Goal: Task Accomplishment & Management: Manage account settings

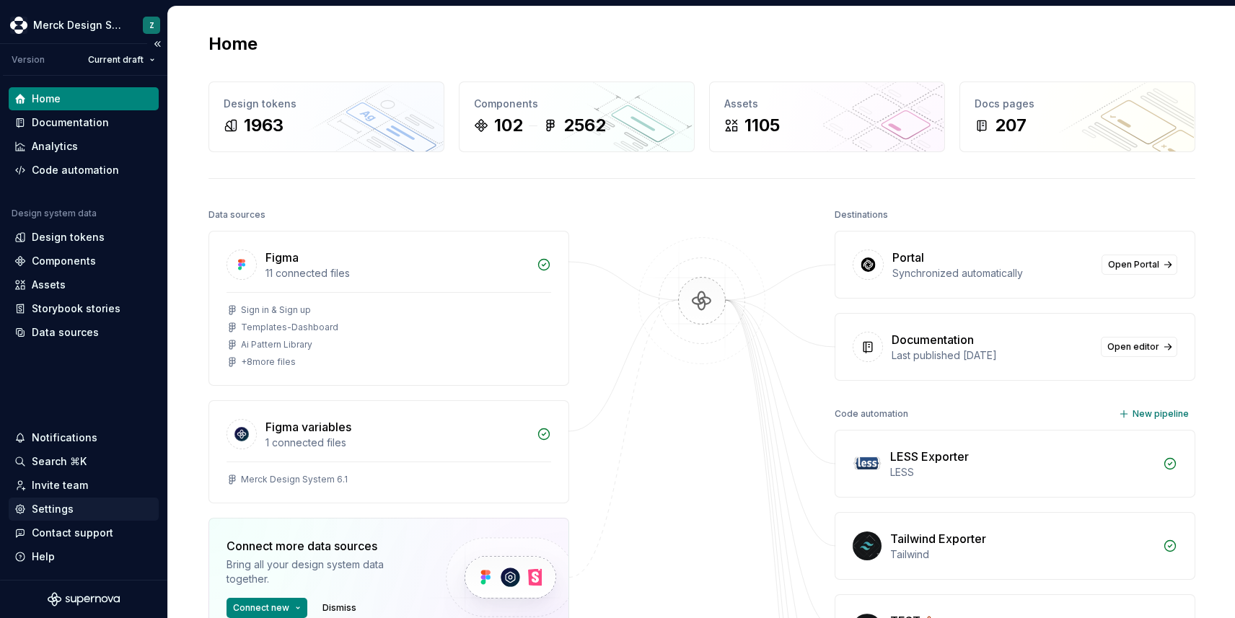
click at [63, 509] on div "Settings" at bounding box center [53, 509] width 42 height 14
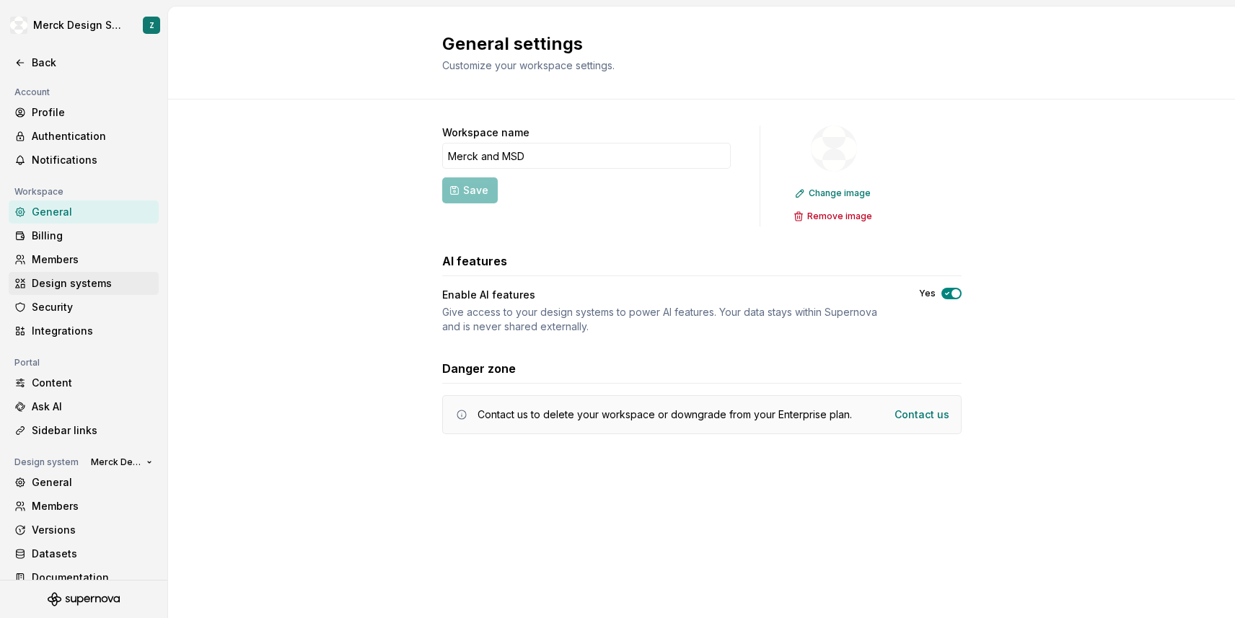
click at [49, 273] on div "Design systems" at bounding box center [84, 283] width 150 height 23
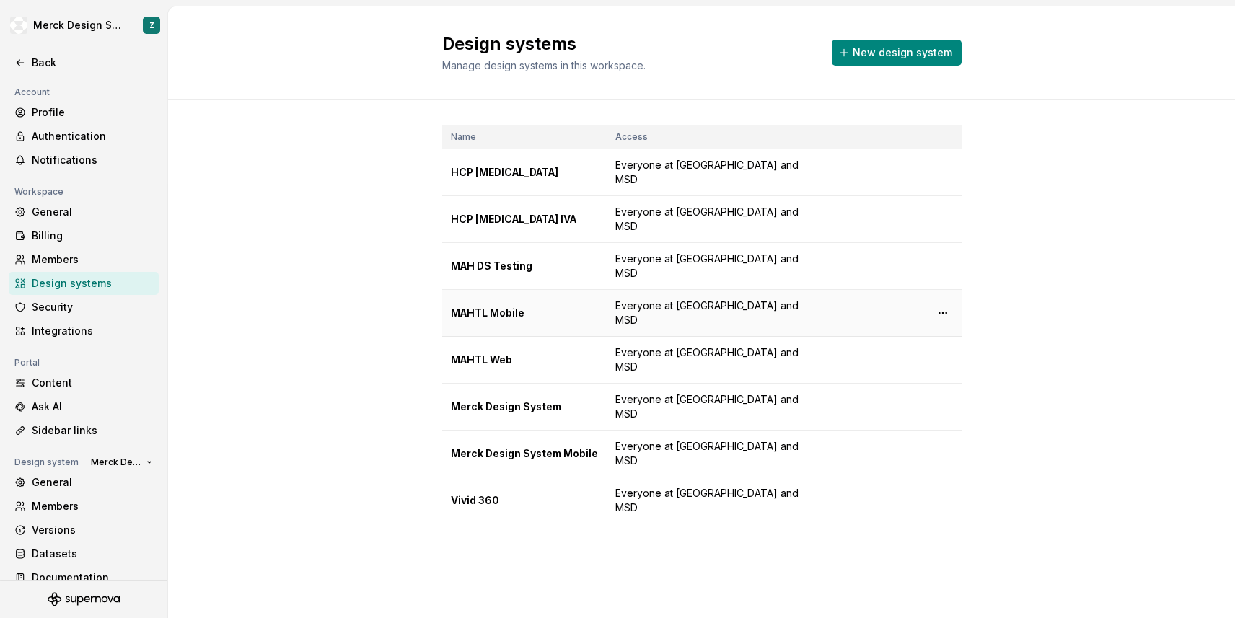
click at [505, 306] on div "MAHTL Mobile" at bounding box center [524, 313] width 147 height 14
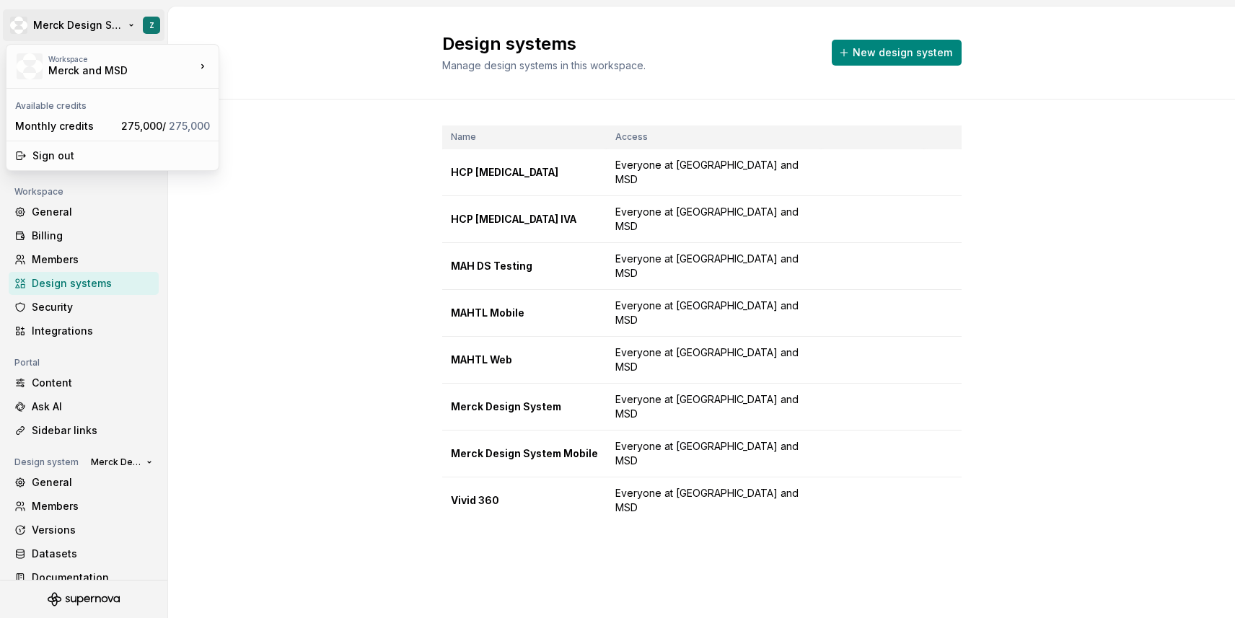
click at [126, 29] on html "Merck Design System Z Back Account Profile Authentication Notifications Workspa…" at bounding box center [617, 309] width 1235 height 618
click at [131, 29] on html "Merck Design System Z Back Account Profile Authentication Notifications Workspa…" at bounding box center [617, 309] width 1235 height 618
click at [131, 26] on html "Merck Design System Z Back Account Profile Authentication Notifications Workspa…" at bounding box center [617, 309] width 1235 height 618
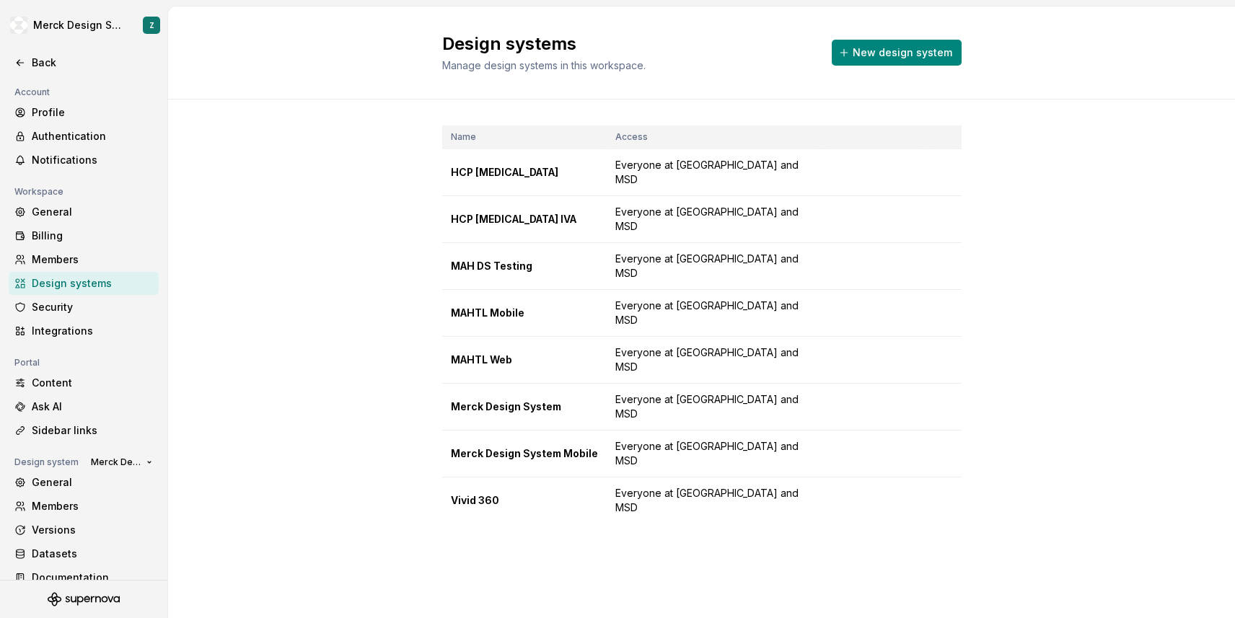
click at [304, 209] on html "Merck Design System Z Back Account Profile Authentication Notifications Workspa…" at bounding box center [617, 309] width 1235 height 618
click at [40, 66] on div "Back" at bounding box center [92, 63] width 121 height 14
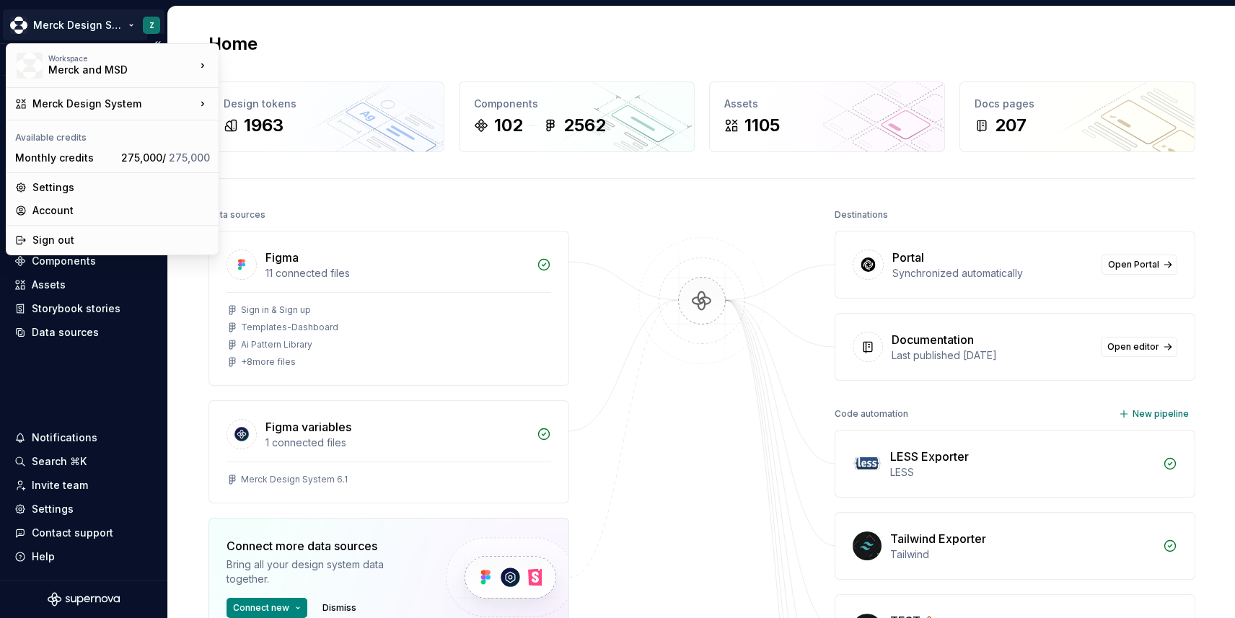
click at [86, 21] on html "Merck Design System Z Version Current draft Home Documentation Analytics Code a…" at bounding box center [617, 309] width 1235 height 618
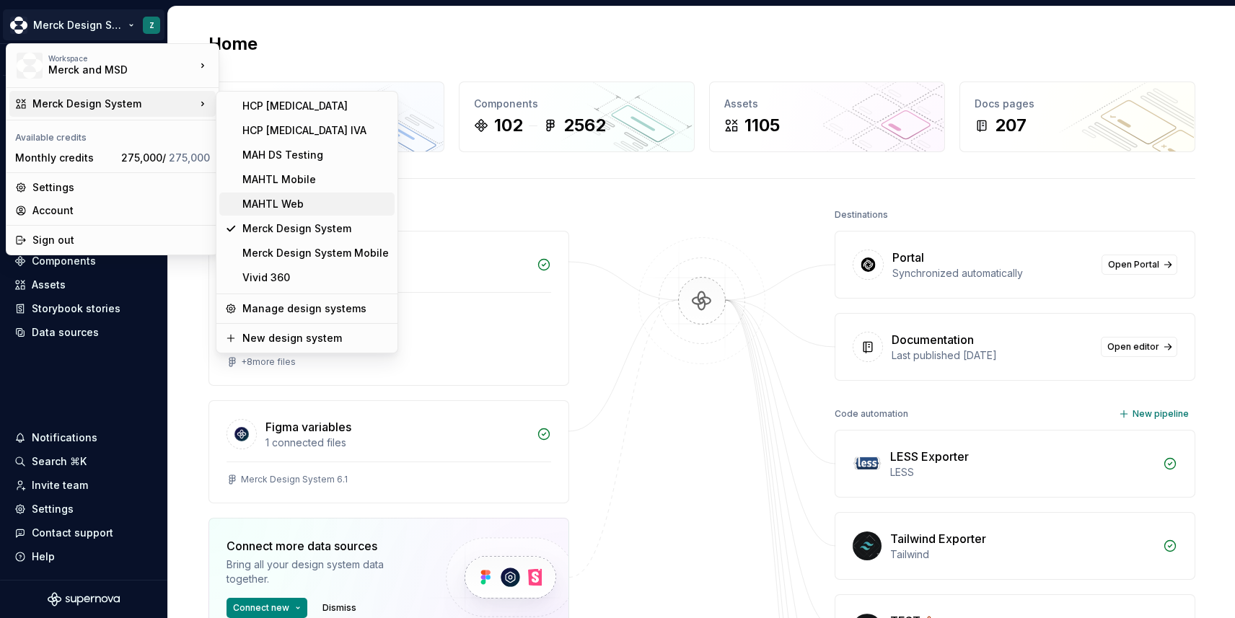
click at [279, 201] on div "MAHTL Web" at bounding box center [315, 204] width 146 height 14
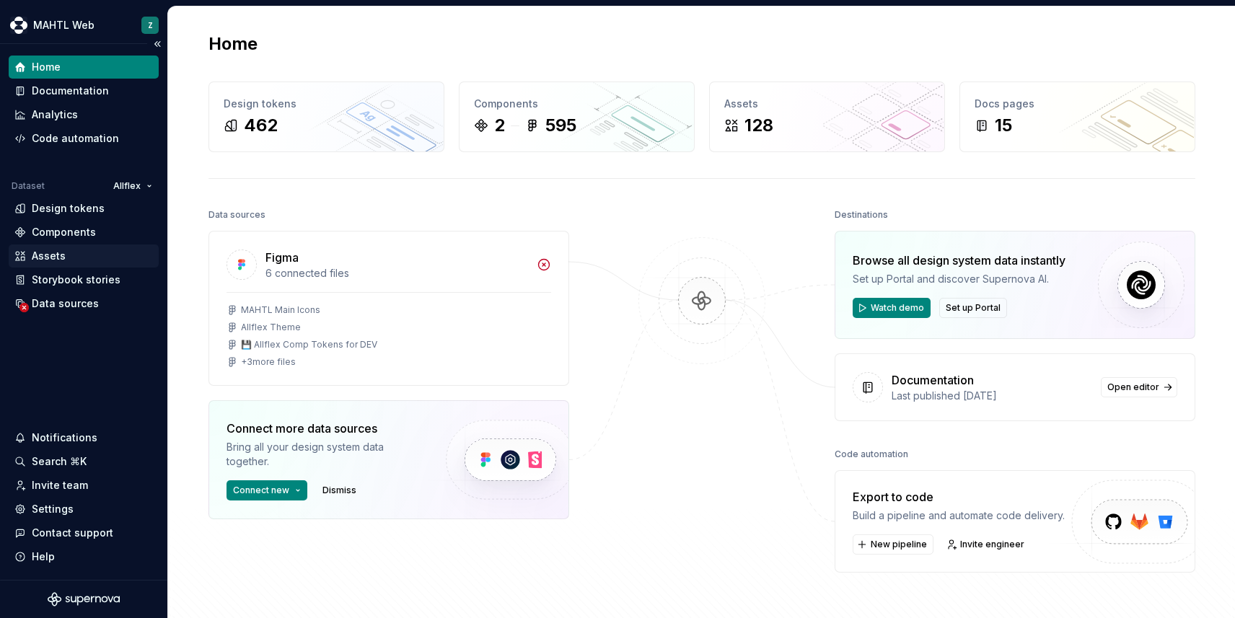
click at [51, 260] on div "Assets" at bounding box center [49, 256] width 34 height 14
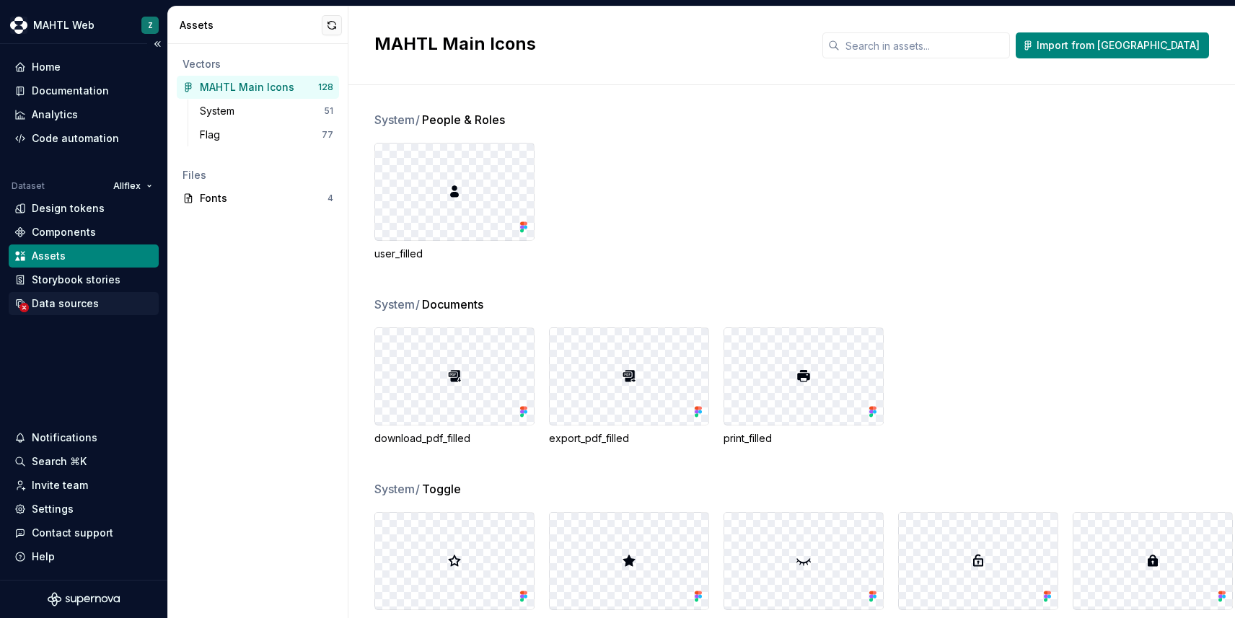
click at [56, 312] on div "Data sources" at bounding box center [84, 303] width 150 height 23
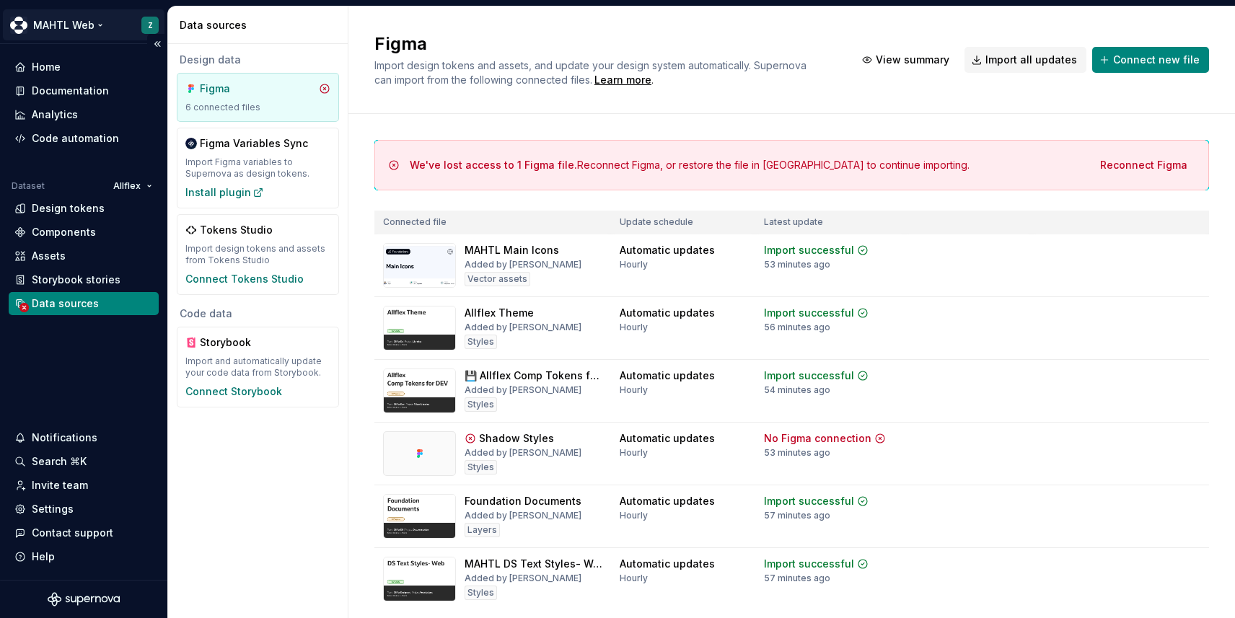
click at [87, 19] on html "MAHTL Web Z Home Documentation Analytics Code automation Dataset Allflex Design…" at bounding box center [617, 309] width 1235 height 618
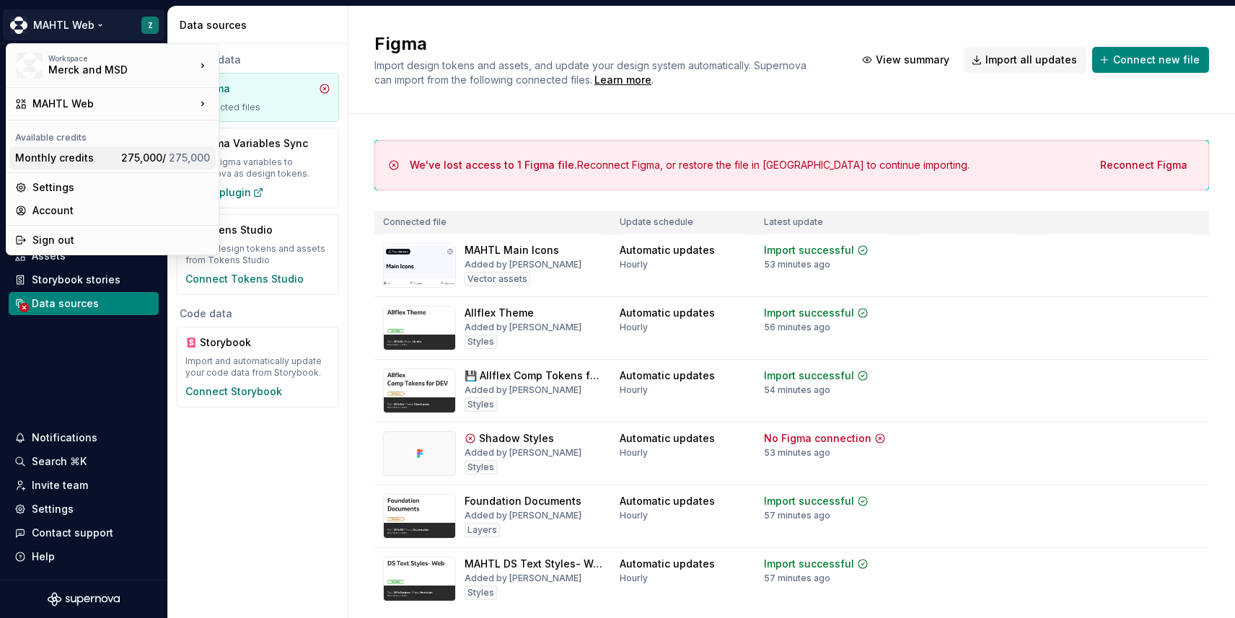
click at [55, 158] on div "Monthly credits" at bounding box center [65, 158] width 100 height 14
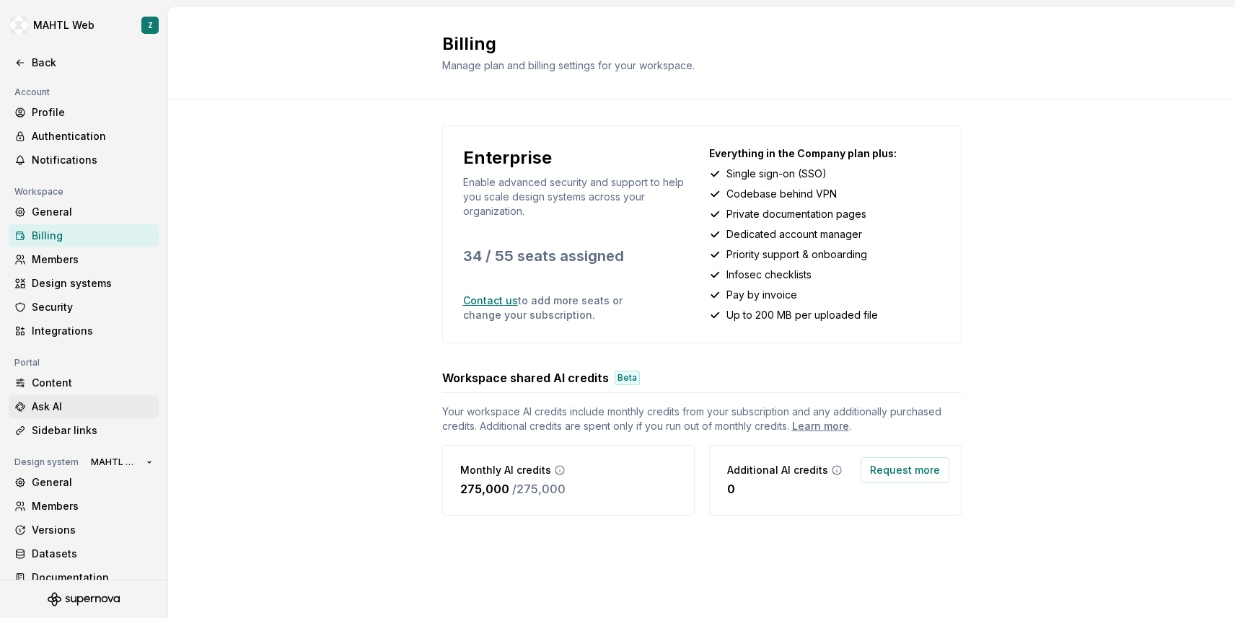
click at [43, 405] on div "Ask AI" at bounding box center [92, 407] width 121 height 14
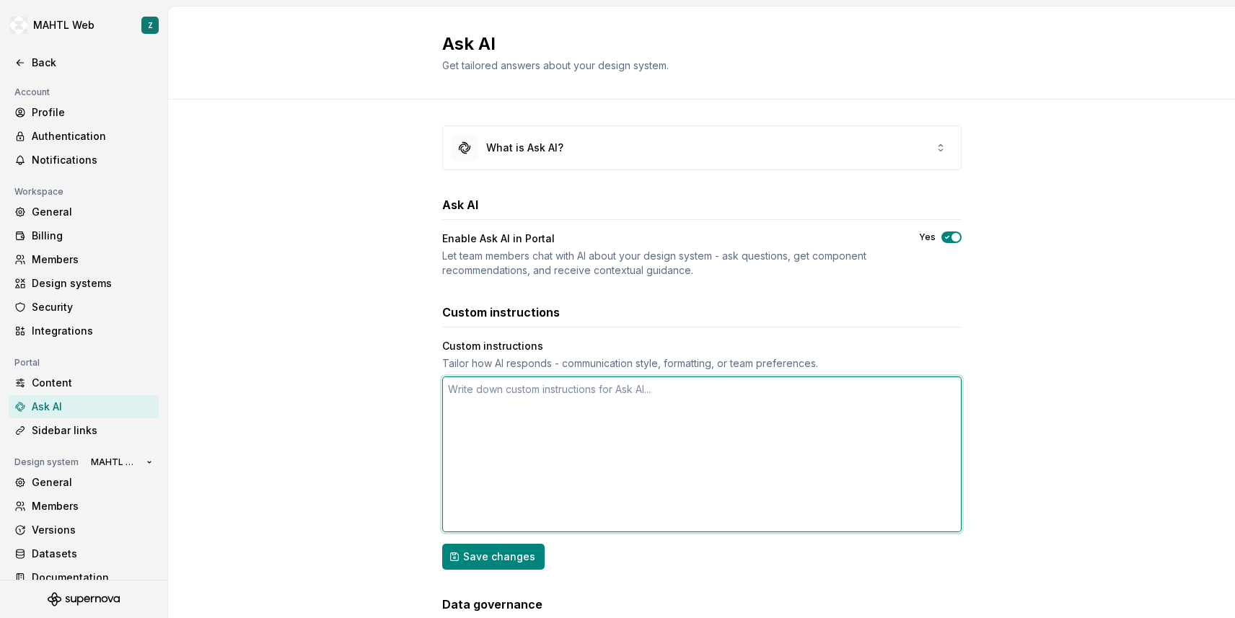
click at [510, 395] on textarea at bounding box center [701, 455] width 519 height 156
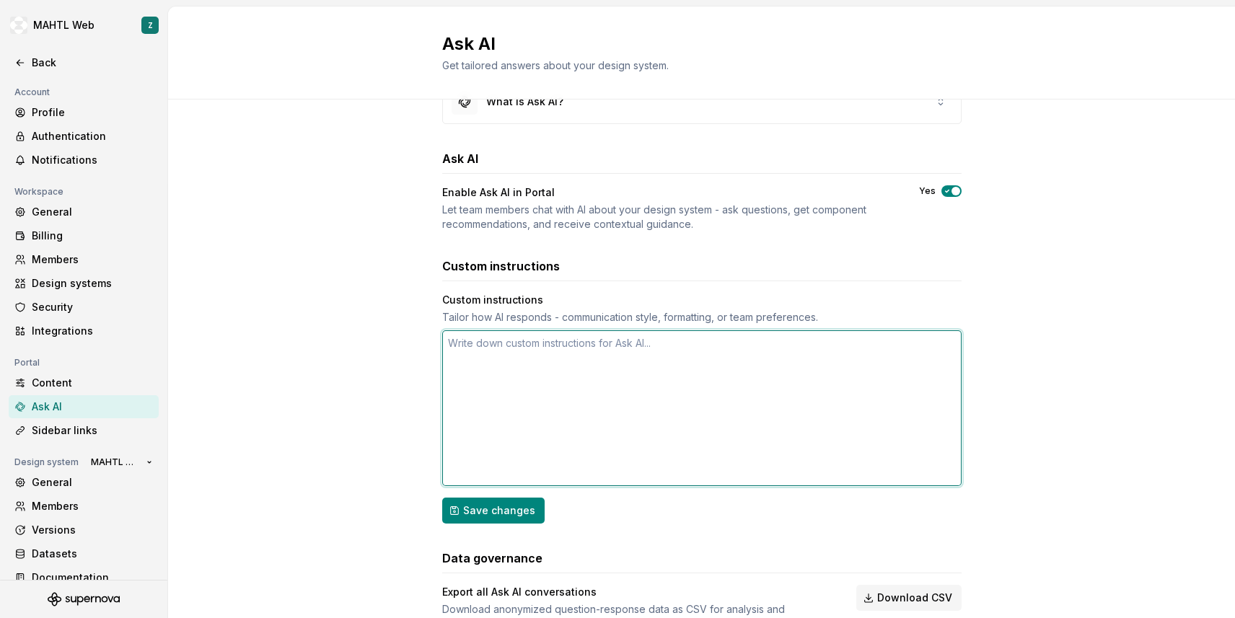
scroll to position [100, 0]
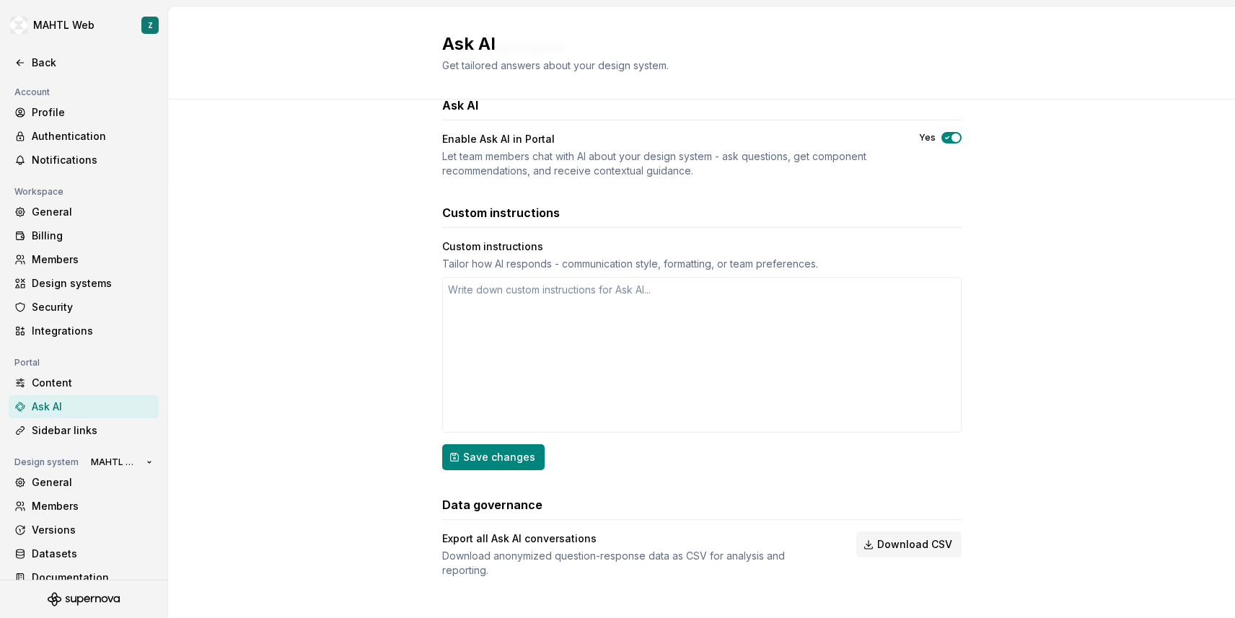
type textarea "*"
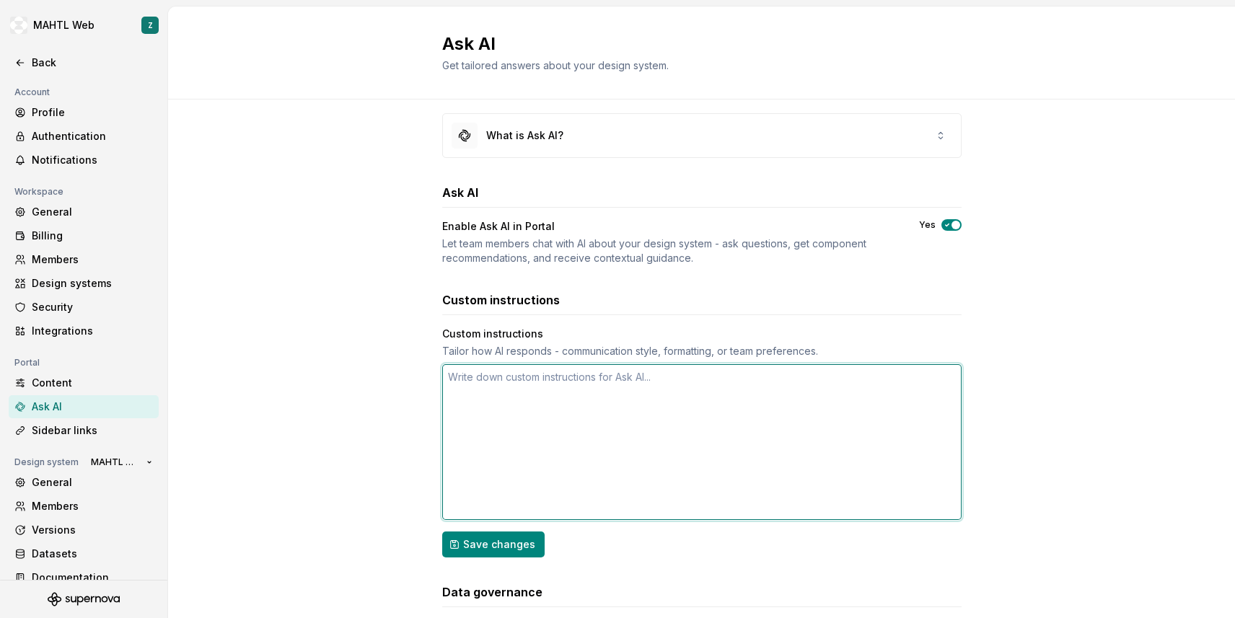
scroll to position [0, 0]
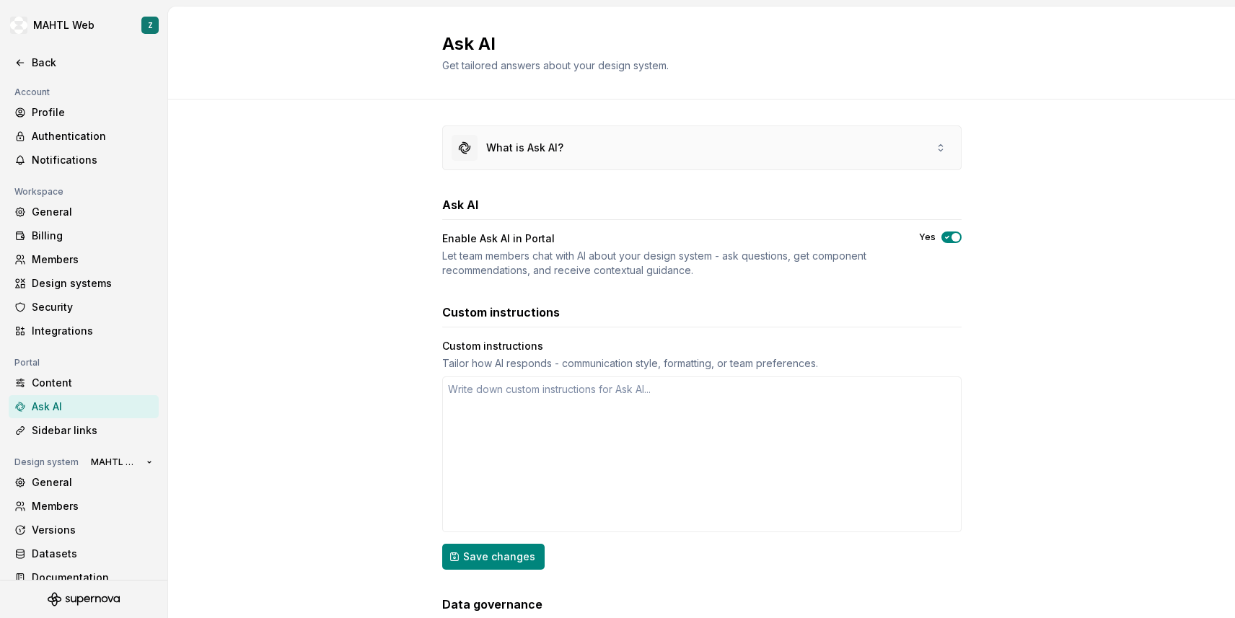
click at [726, 136] on div "What is Ask AI?" at bounding box center [702, 147] width 518 height 43
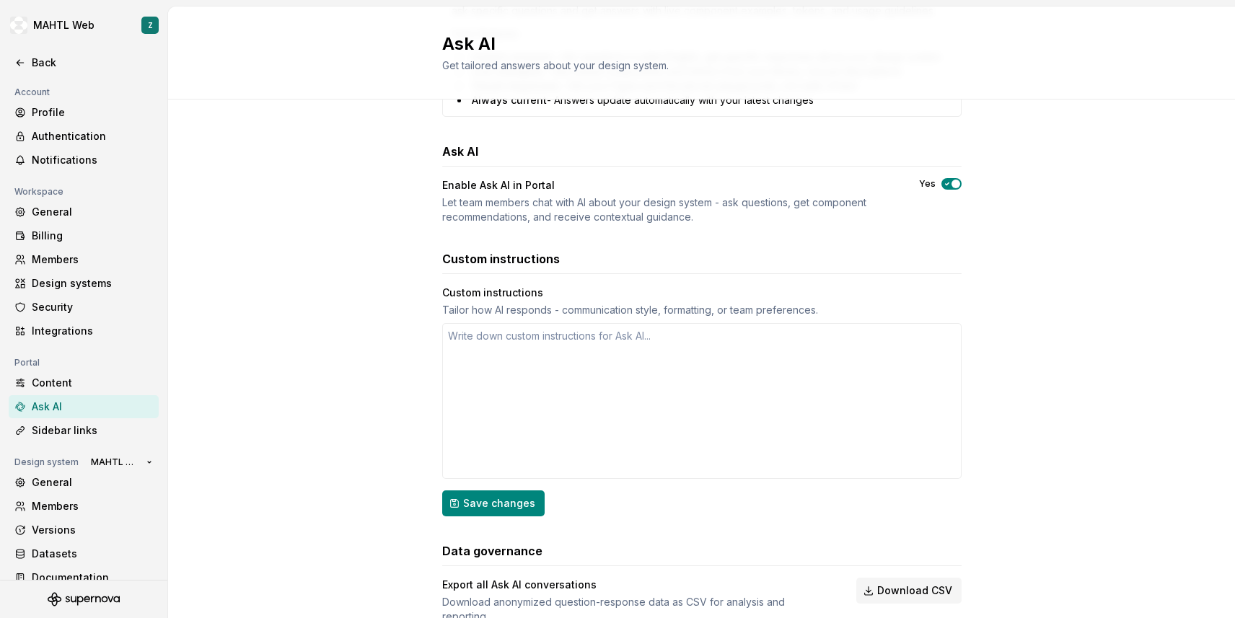
scroll to position [512, 0]
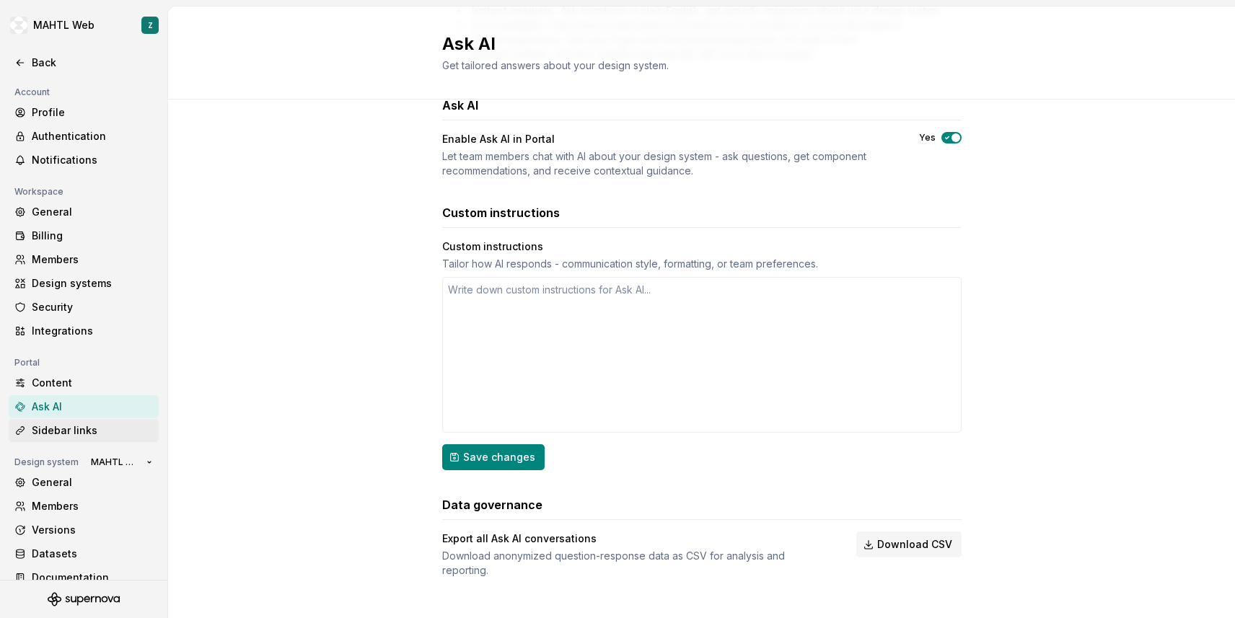
click at [82, 433] on div "Sidebar links" at bounding box center [92, 431] width 121 height 14
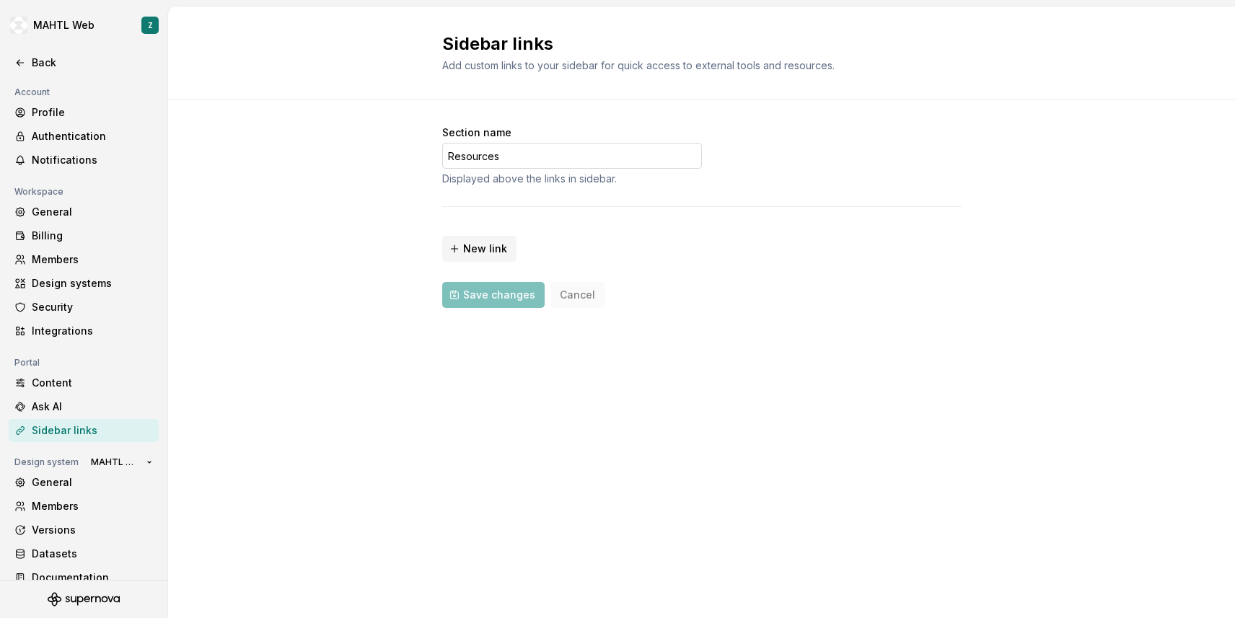
click at [505, 154] on input "Resources" at bounding box center [572, 156] width 260 height 26
click at [479, 249] on span "New link" at bounding box center [485, 249] width 44 height 14
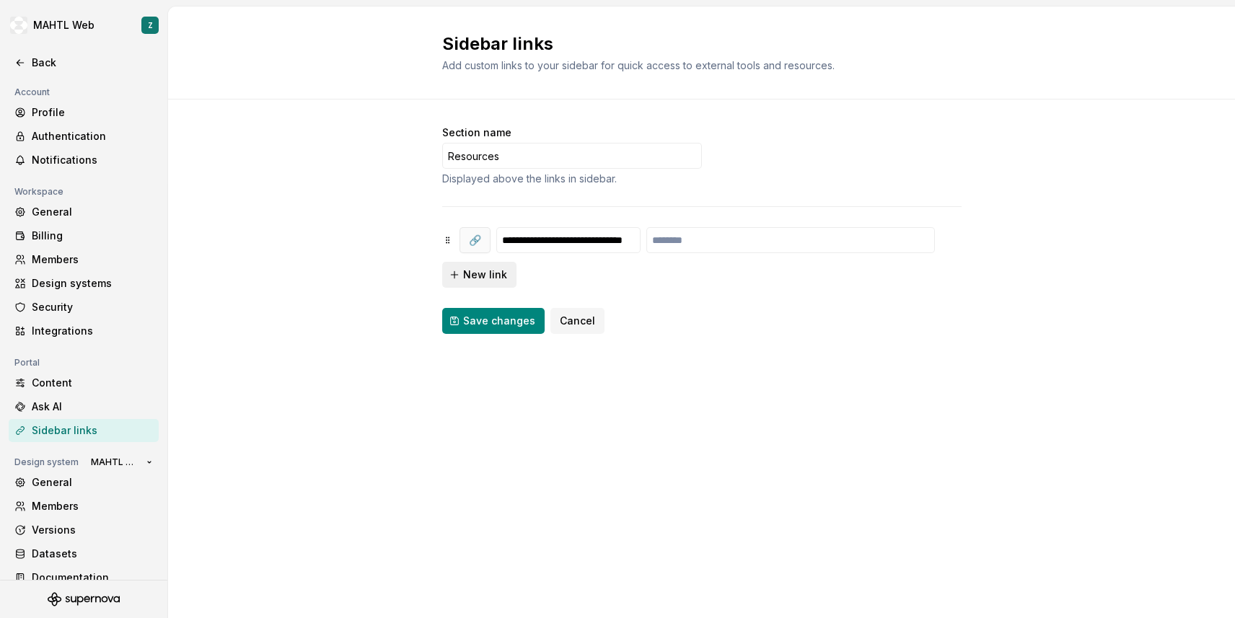
scroll to position [0, 45]
type input "**********"
click at [742, 243] on input "text" at bounding box center [790, 240] width 289 height 26
paste input "**********"
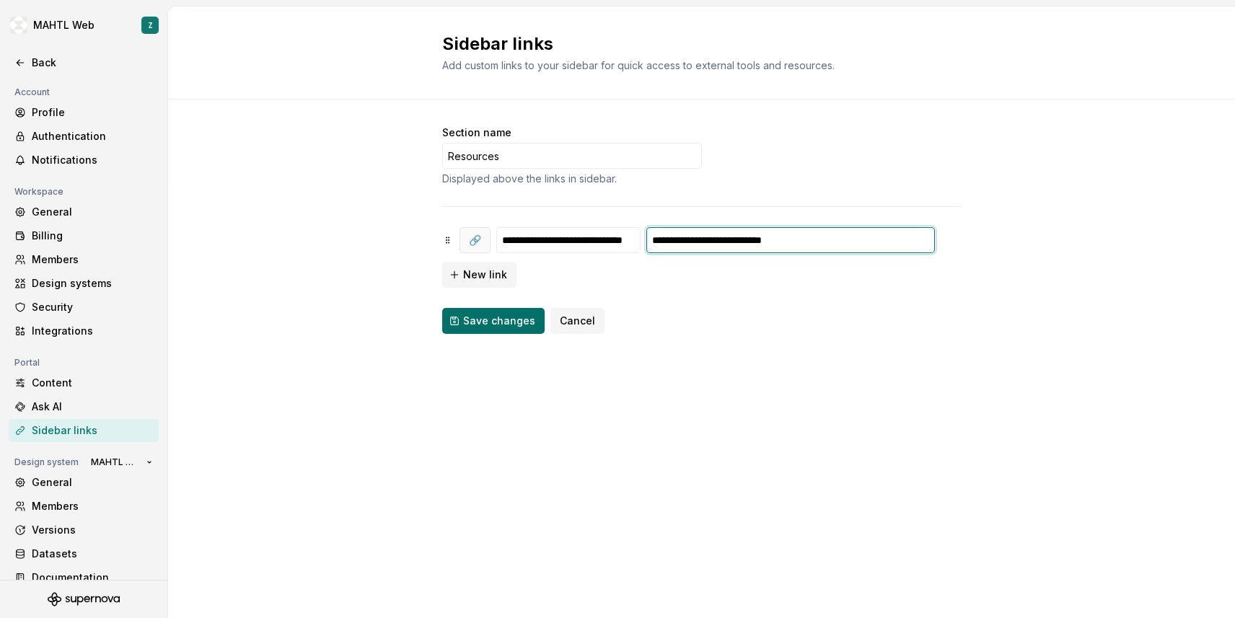
type input "**********"
click at [460, 323] on button "Save changes" at bounding box center [493, 321] width 102 height 26
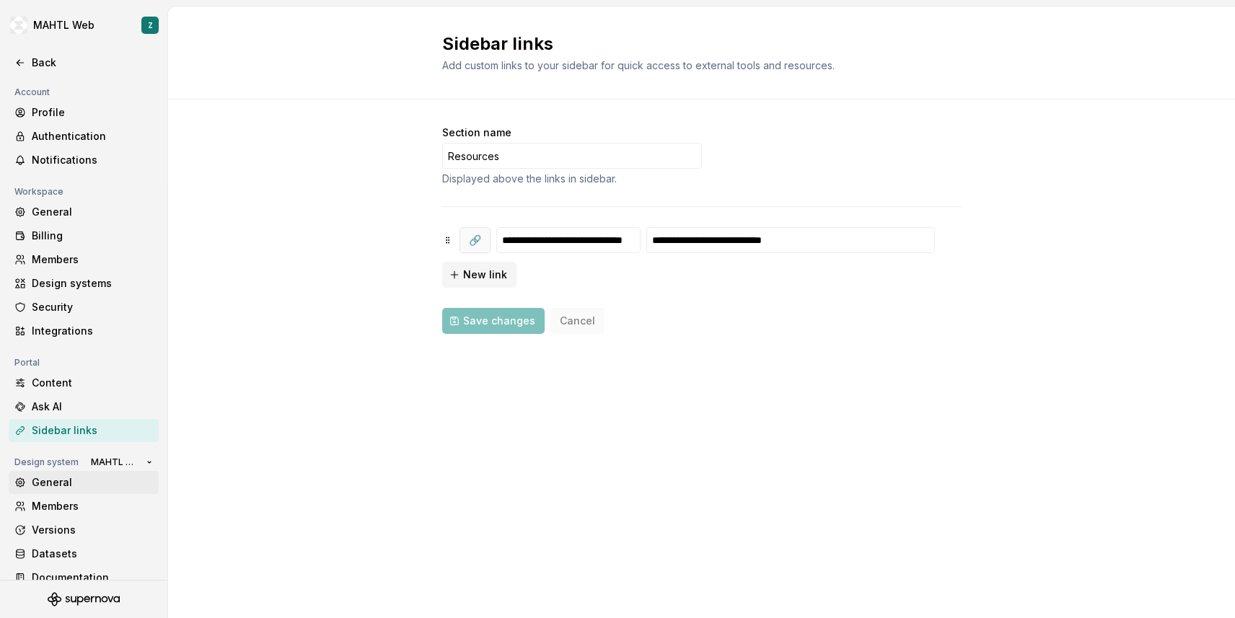
click at [51, 475] on div "General" at bounding box center [92, 482] width 121 height 14
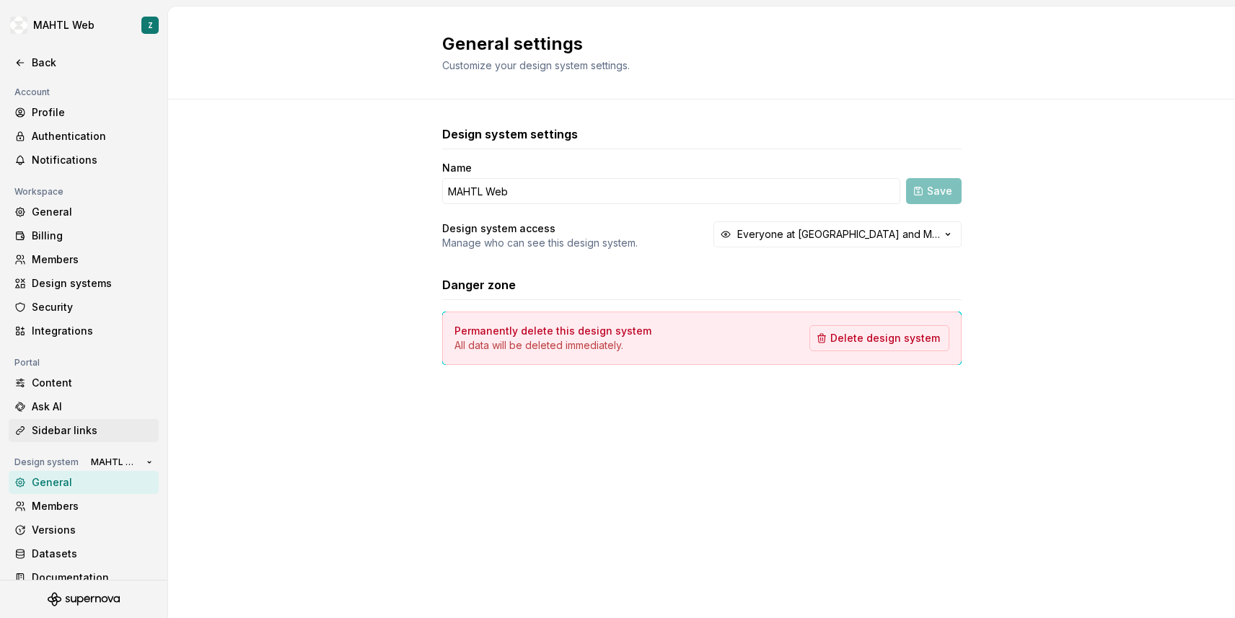
click at [57, 426] on div "Sidebar links" at bounding box center [92, 431] width 121 height 14
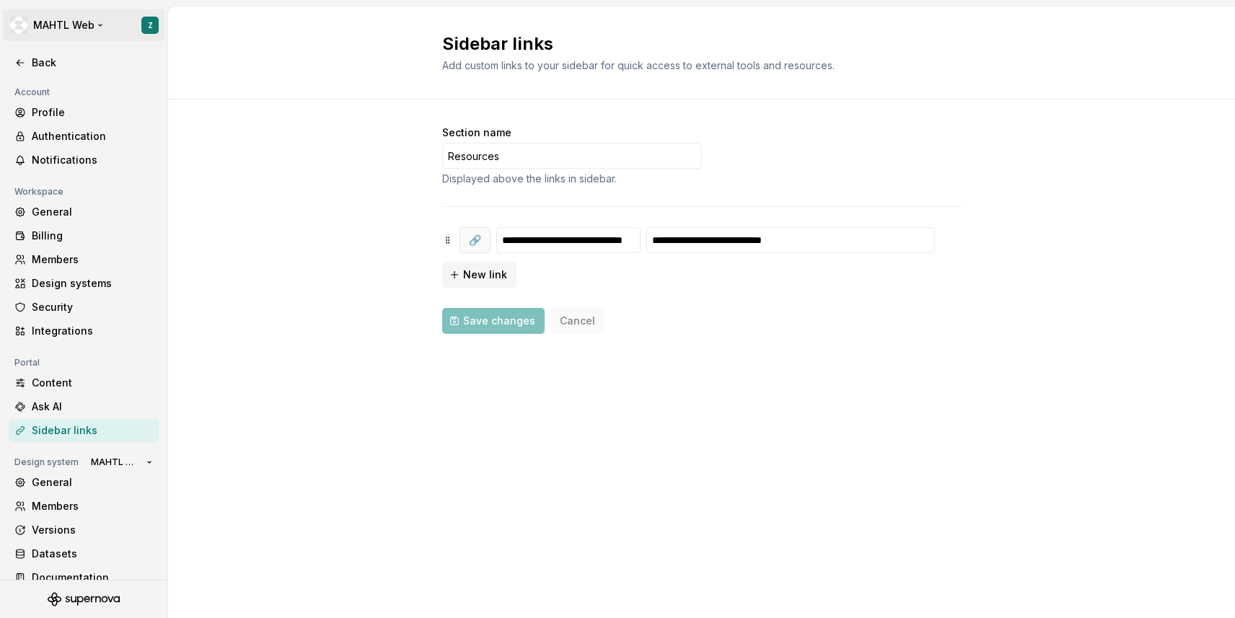
click at [114, 22] on html "**********" at bounding box center [617, 309] width 1235 height 618
click at [81, 23] on html "**********" at bounding box center [617, 309] width 1235 height 618
click at [23, 57] on icon at bounding box center [20, 63] width 12 height 12
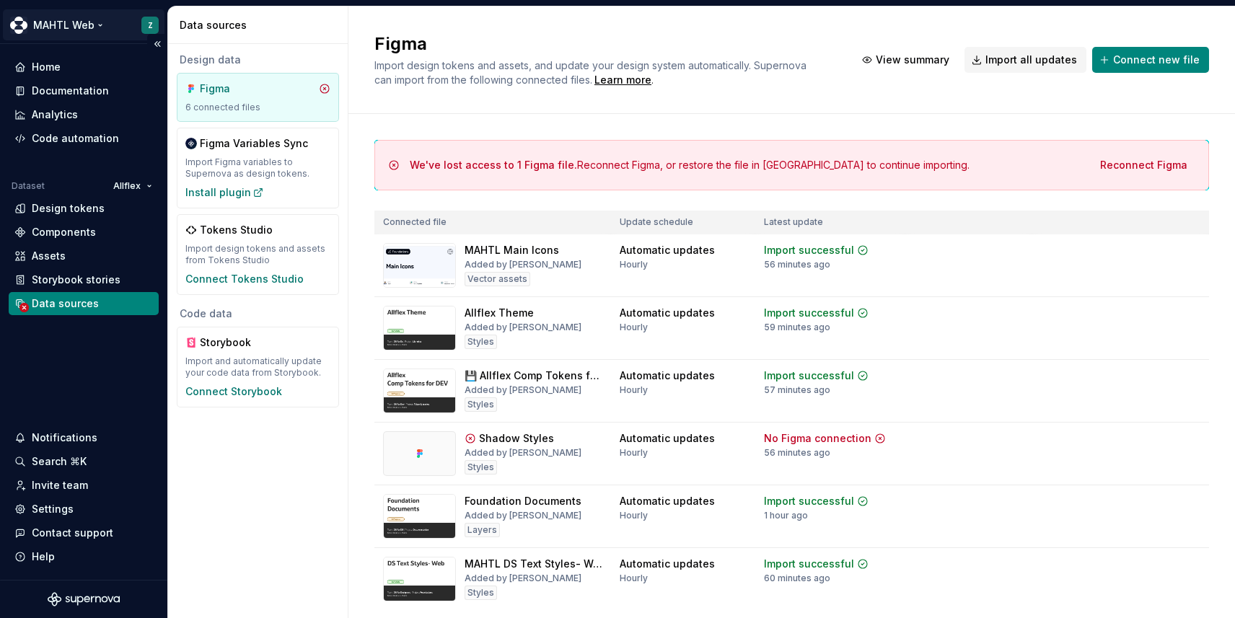
click at [83, 24] on html "MAHTL Web Z Home Documentation Analytics Code automation Dataset Allflex Design…" at bounding box center [617, 309] width 1235 height 618
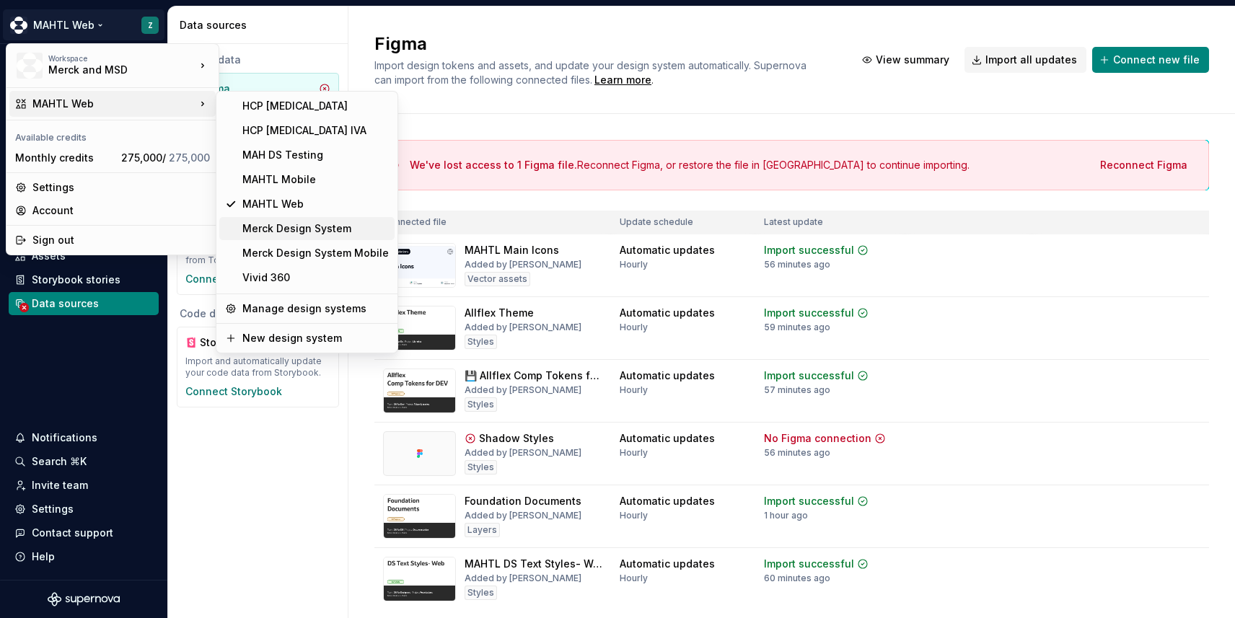
click at [273, 229] on div "Merck Design System" at bounding box center [315, 228] width 146 height 14
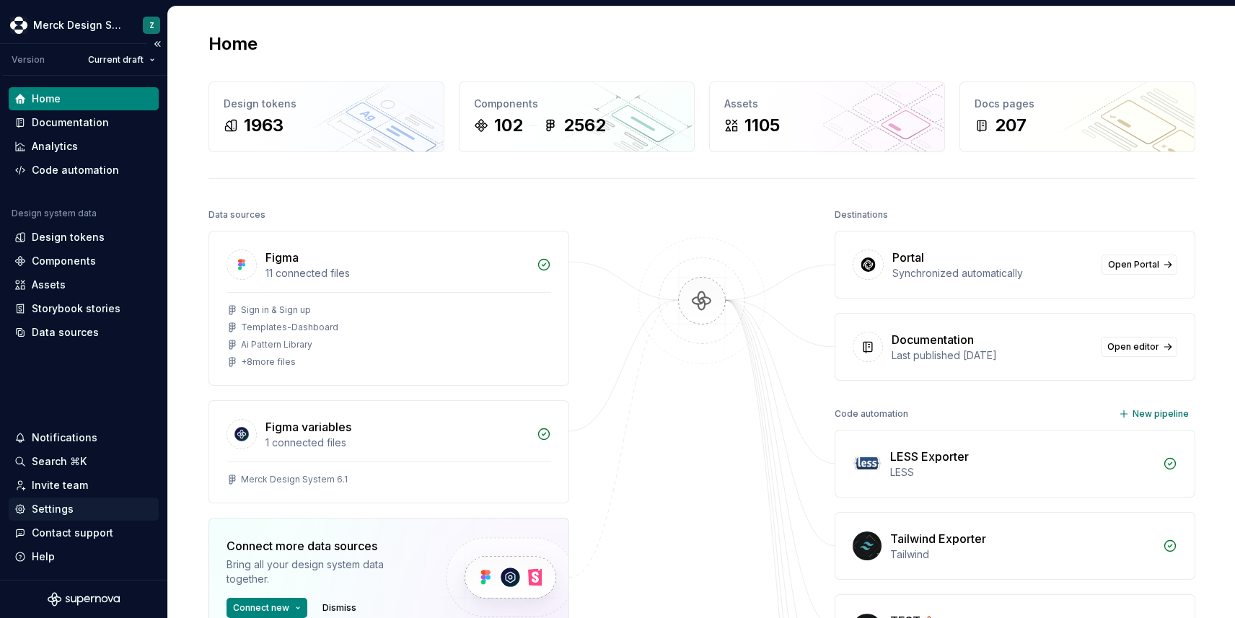
click at [45, 502] on div "Settings" at bounding box center [53, 509] width 42 height 14
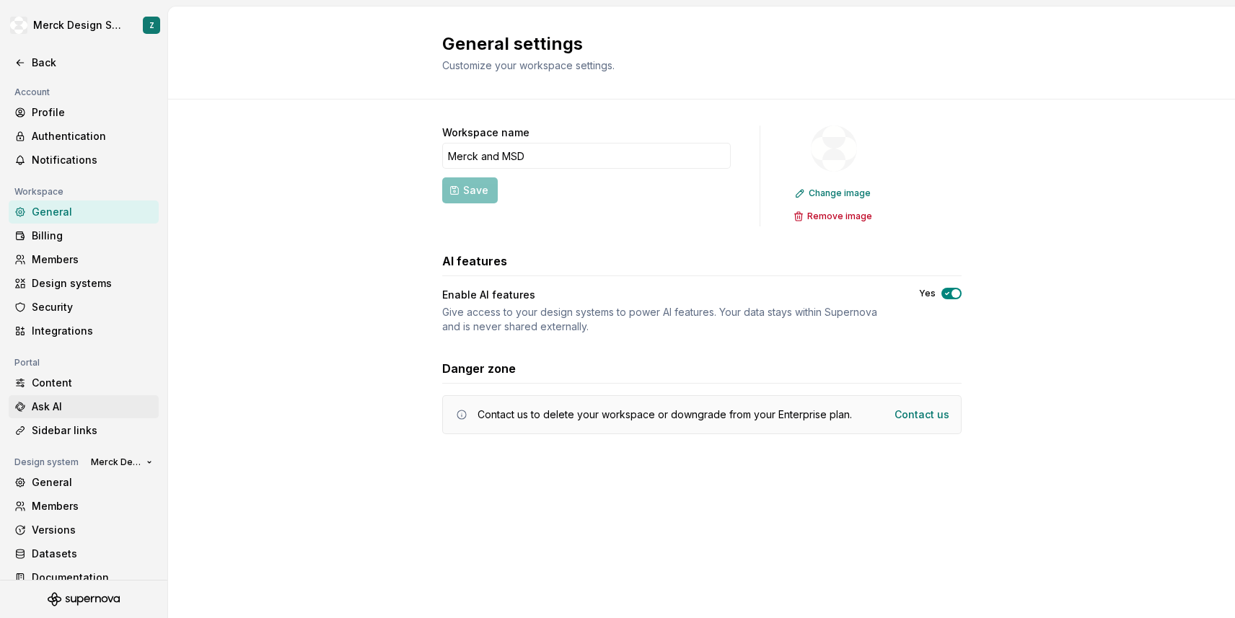
click at [46, 402] on div "Ask AI" at bounding box center [92, 407] width 121 height 14
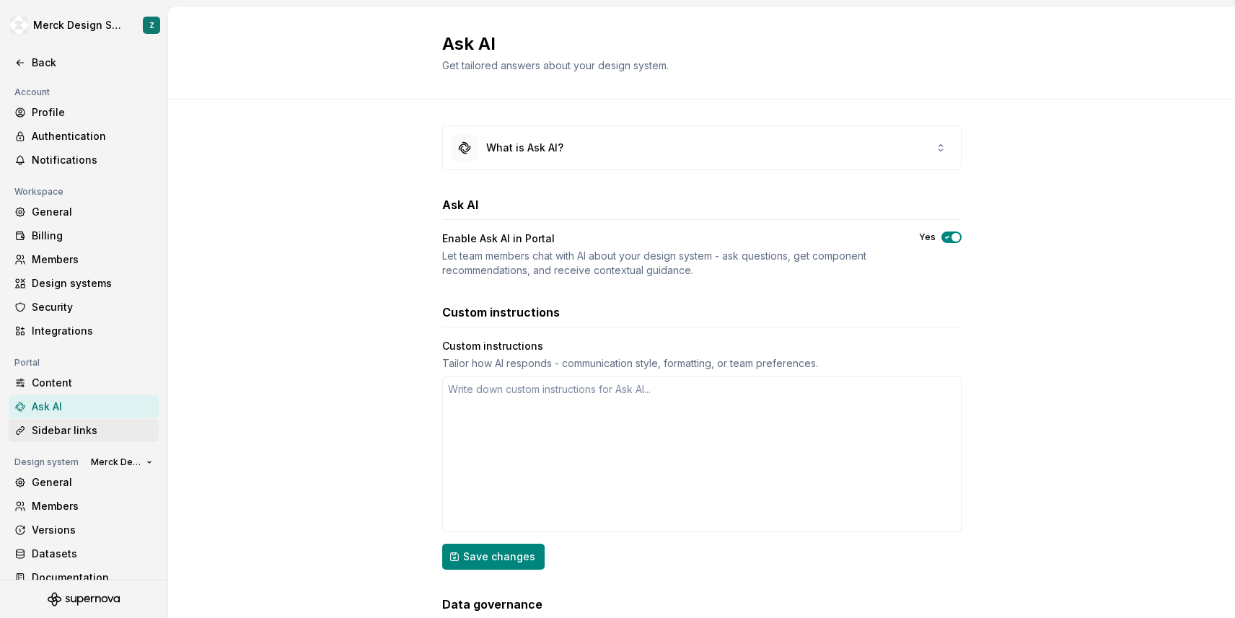
click at [46, 424] on div "Sidebar links" at bounding box center [92, 431] width 121 height 14
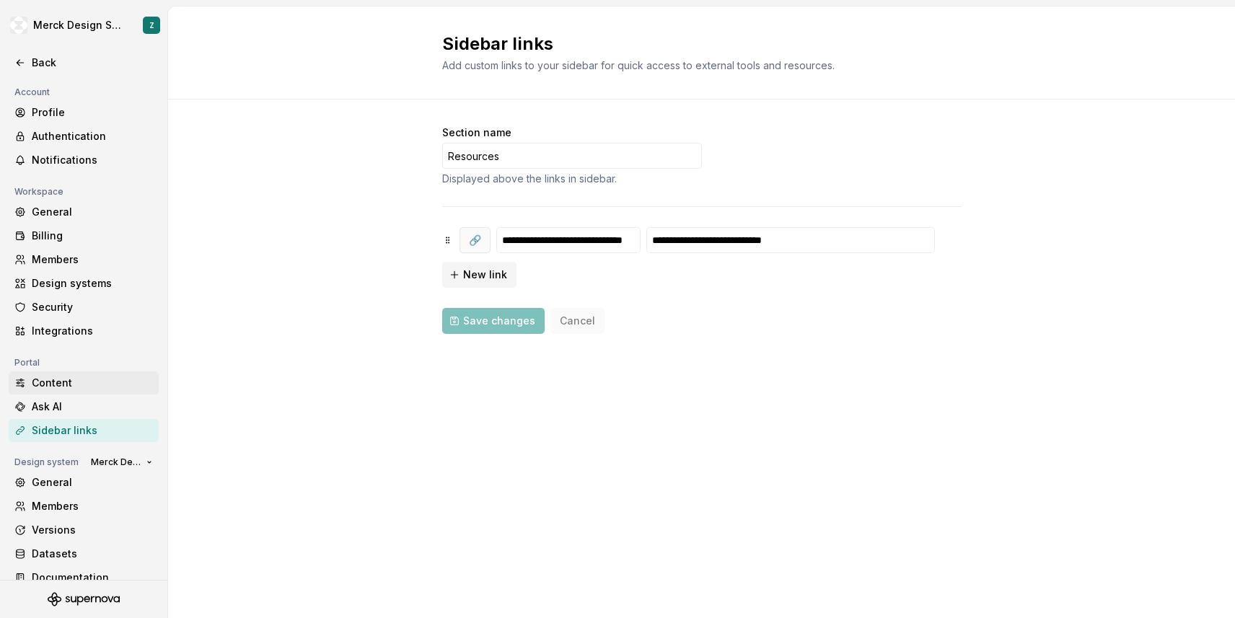
click at [51, 392] on div "Content" at bounding box center [84, 383] width 150 height 23
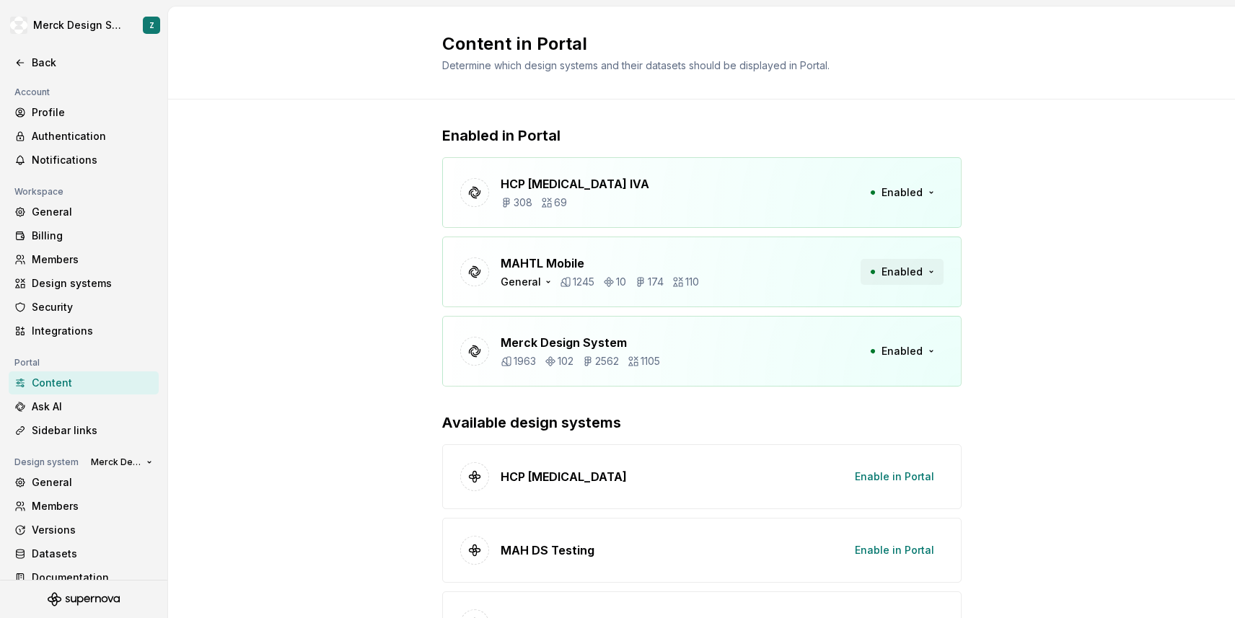
click at [930, 273] on button "Enabled" at bounding box center [902, 272] width 83 height 26
click at [894, 300] on div "Disable from Portal" at bounding box center [874, 303] width 97 height 14
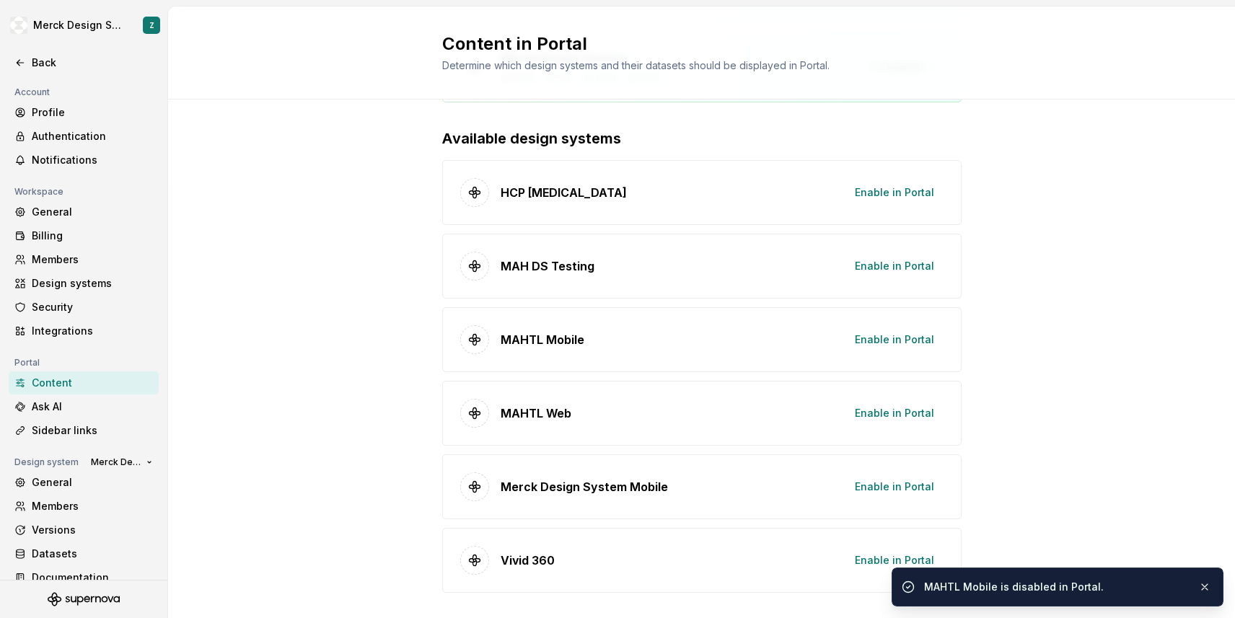
scroll to position [214, 0]
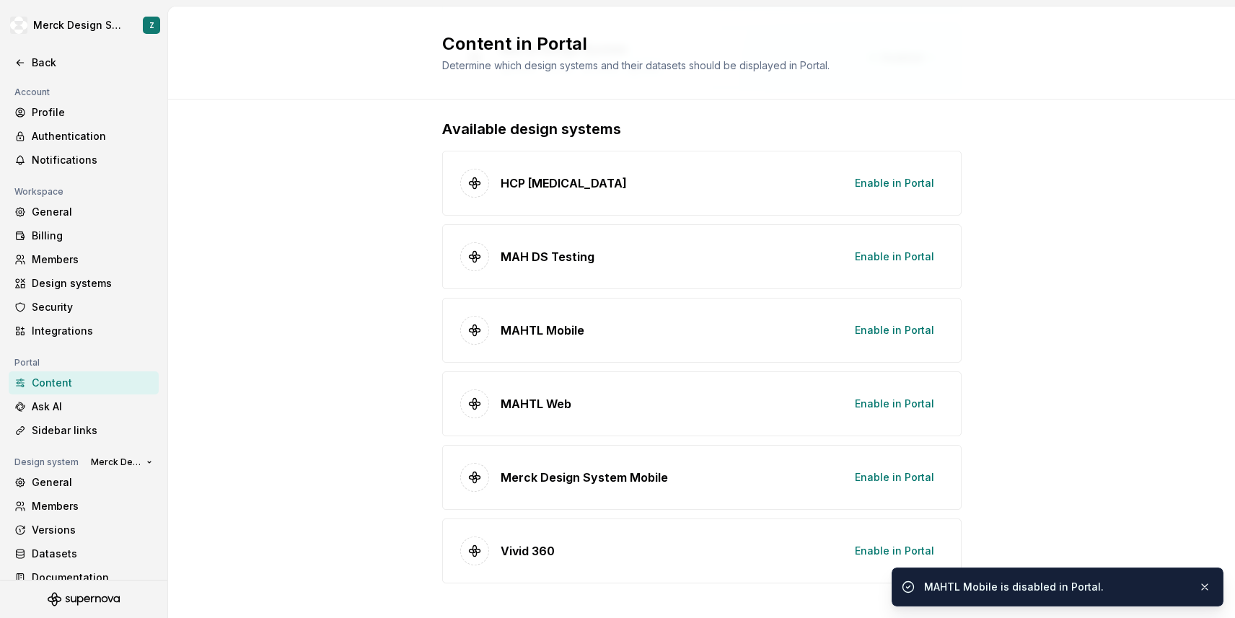
click at [895, 551] on ul "MAHTL Mobile is disabled in Portal." at bounding box center [1057, 584] width 355 height 68
click at [895, 548] on span "Enable in Portal" at bounding box center [894, 551] width 79 height 14
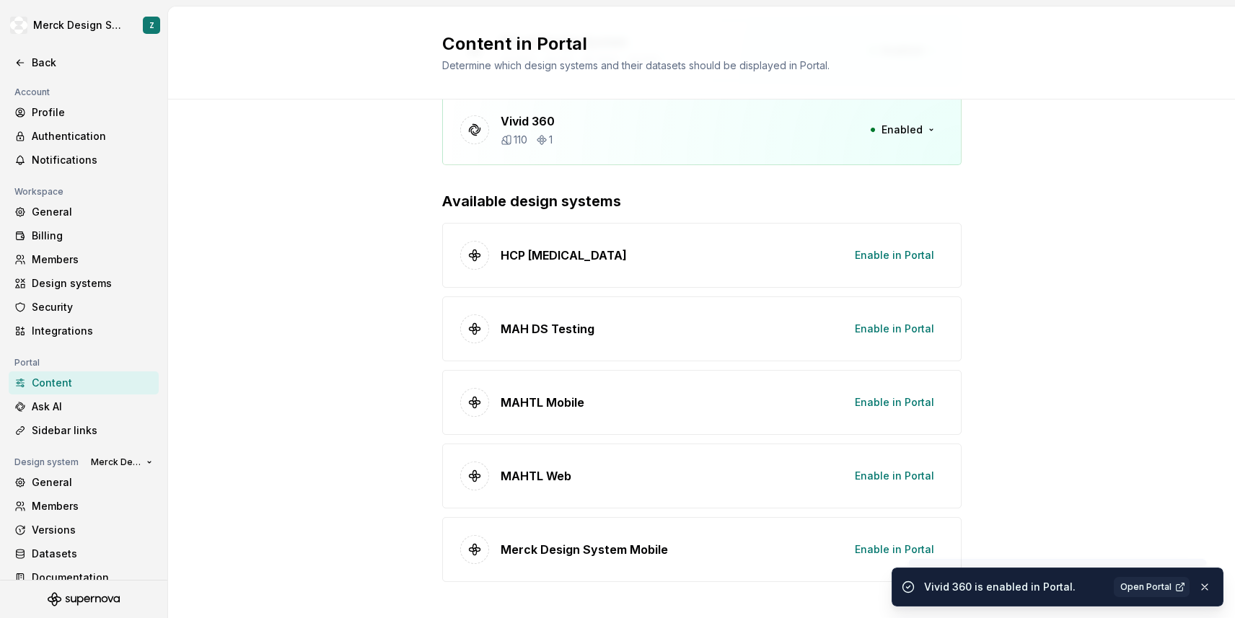
scroll to position [240, 0]
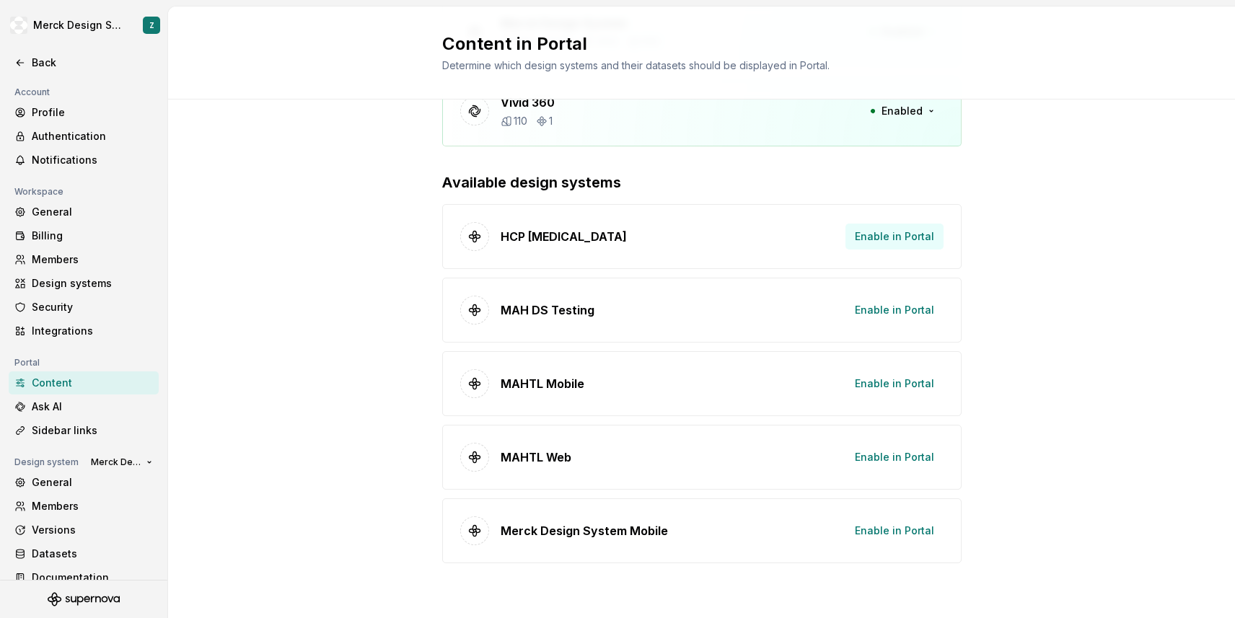
click at [903, 236] on span "Enable in Portal" at bounding box center [894, 236] width 79 height 14
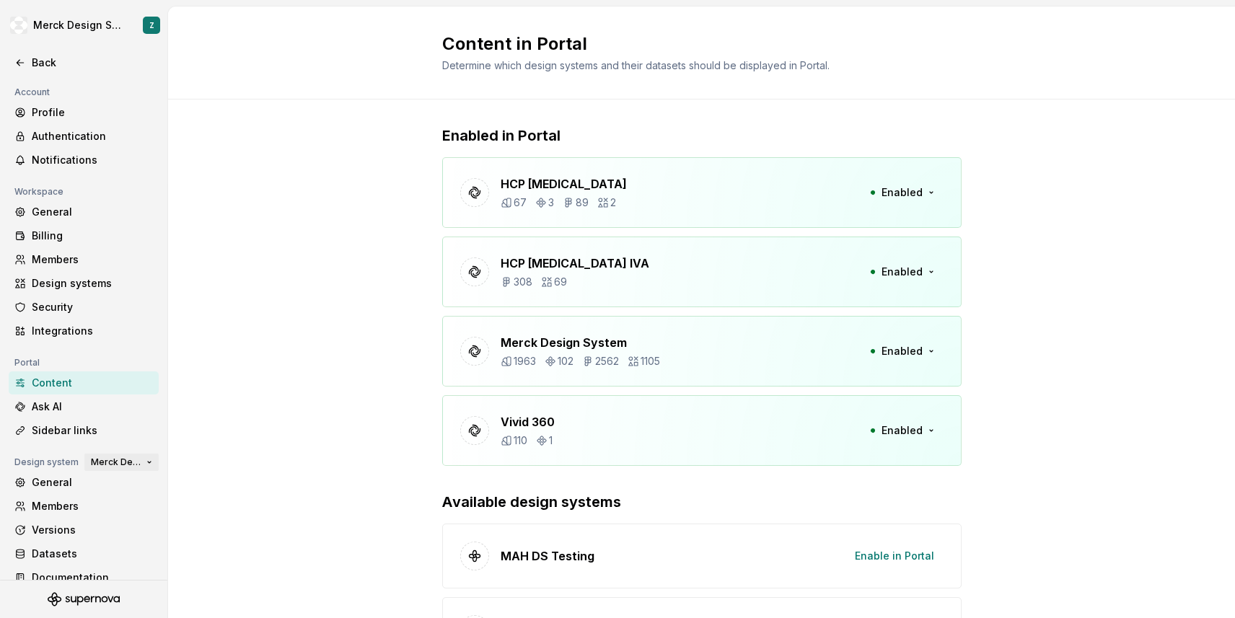
scroll to position [17, 0]
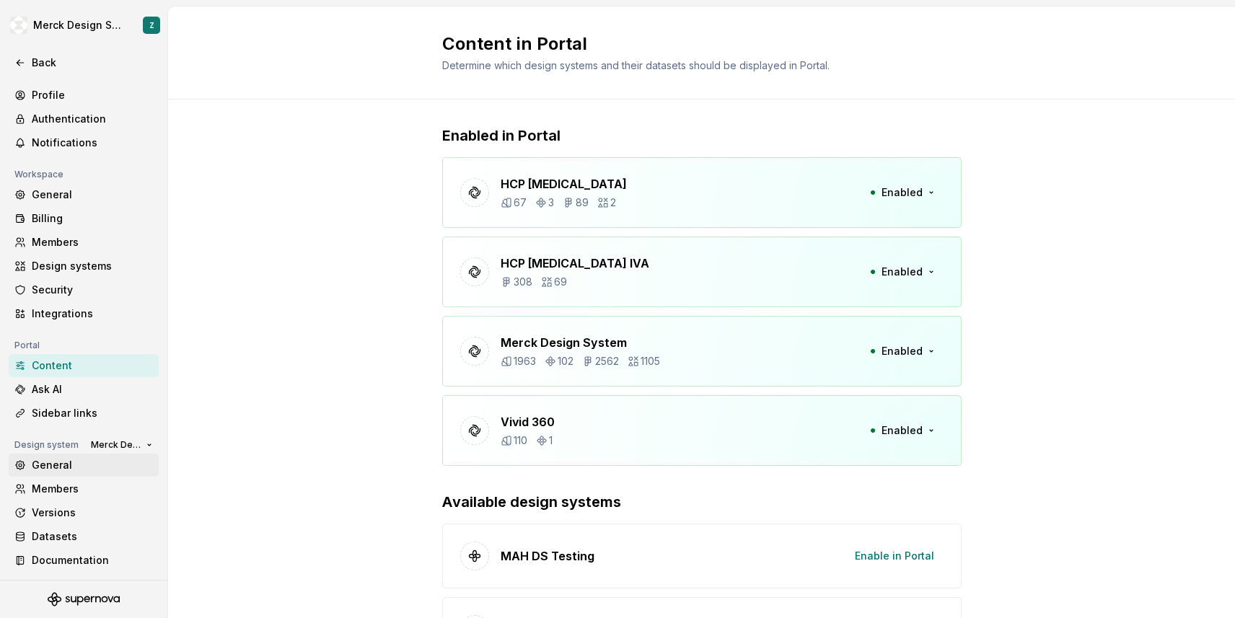
click at [81, 467] on div "General" at bounding box center [92, 465] width 121 height 14
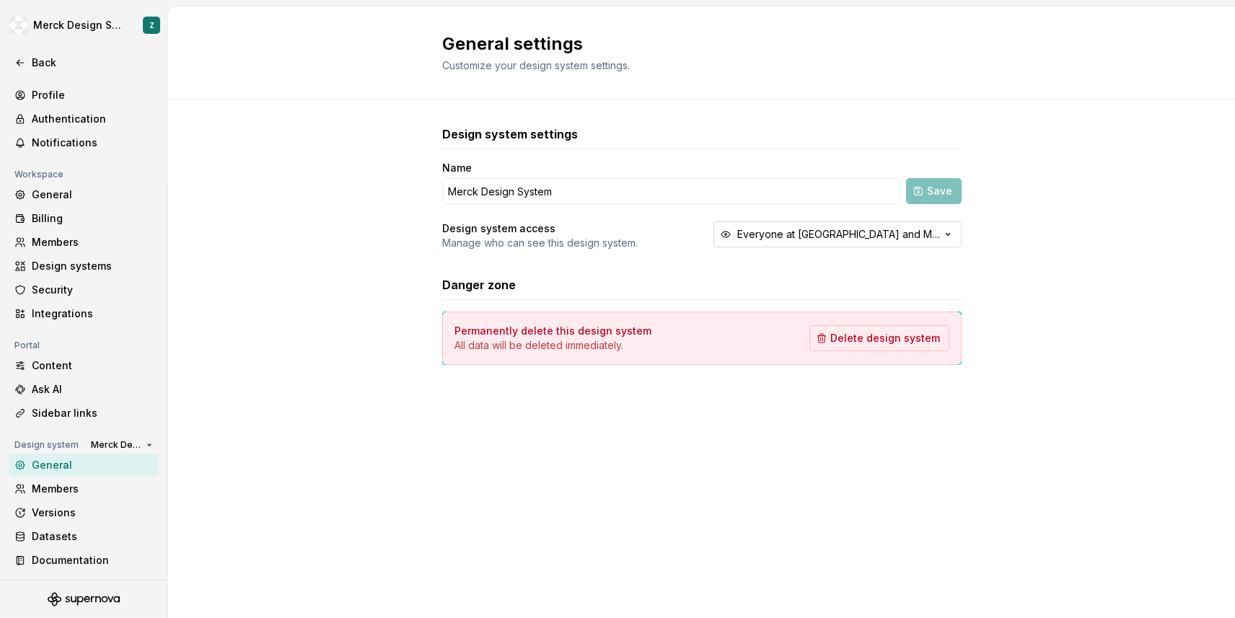
click at [819, 245] on button "Everyone at [GEOGRAPHIC_DATA] and MSD" at bounding box center [838, 234] width 248 height 26
click at [366, 276] on div "Design system settings Name Merck Design System Save Design system access Manag…" at bounding box center [701, 260] width 1067 height 320
click at [82, 486] on div "Members" at bounding box center [92, 489] width 121 height 14
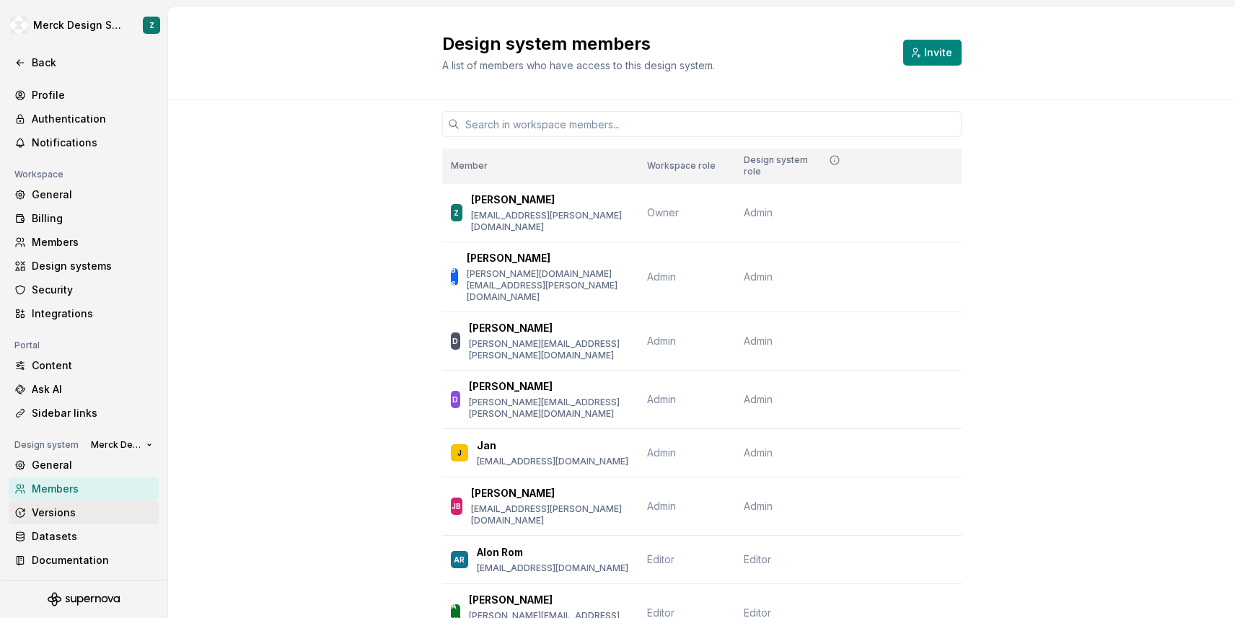
click at [51, 514] on div "Versions" at bounding box center [92, 513] width 121 height 14
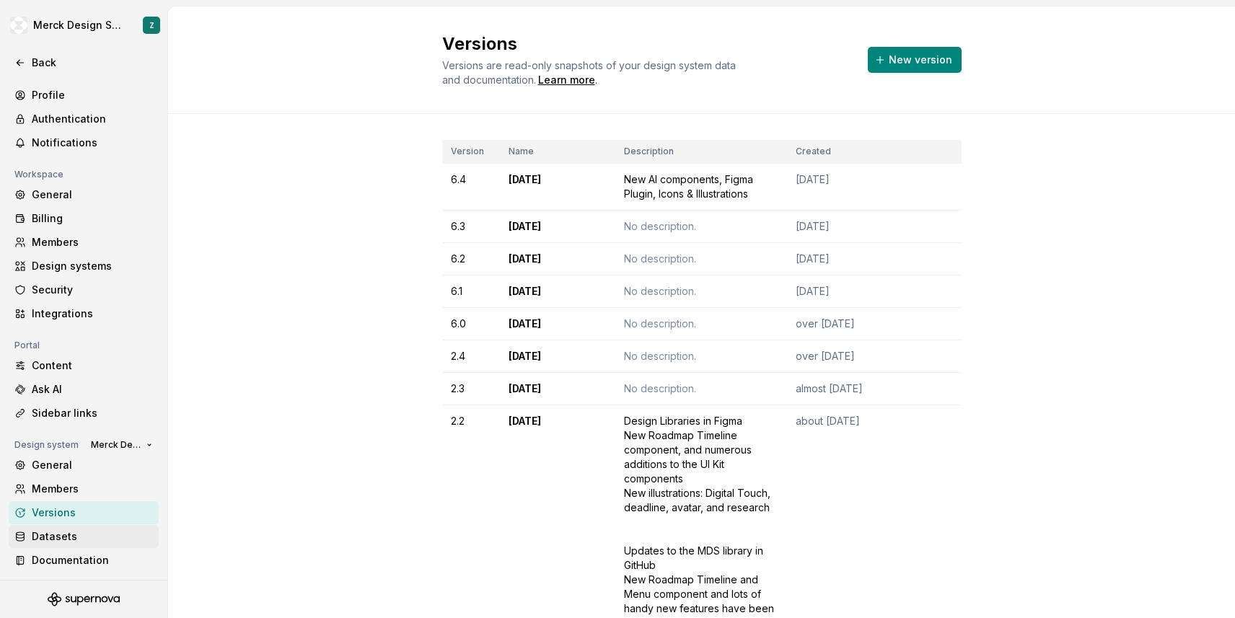
click at [52, 531] on div "Datasets" at bounding box center [92, 537] width 121 height 14
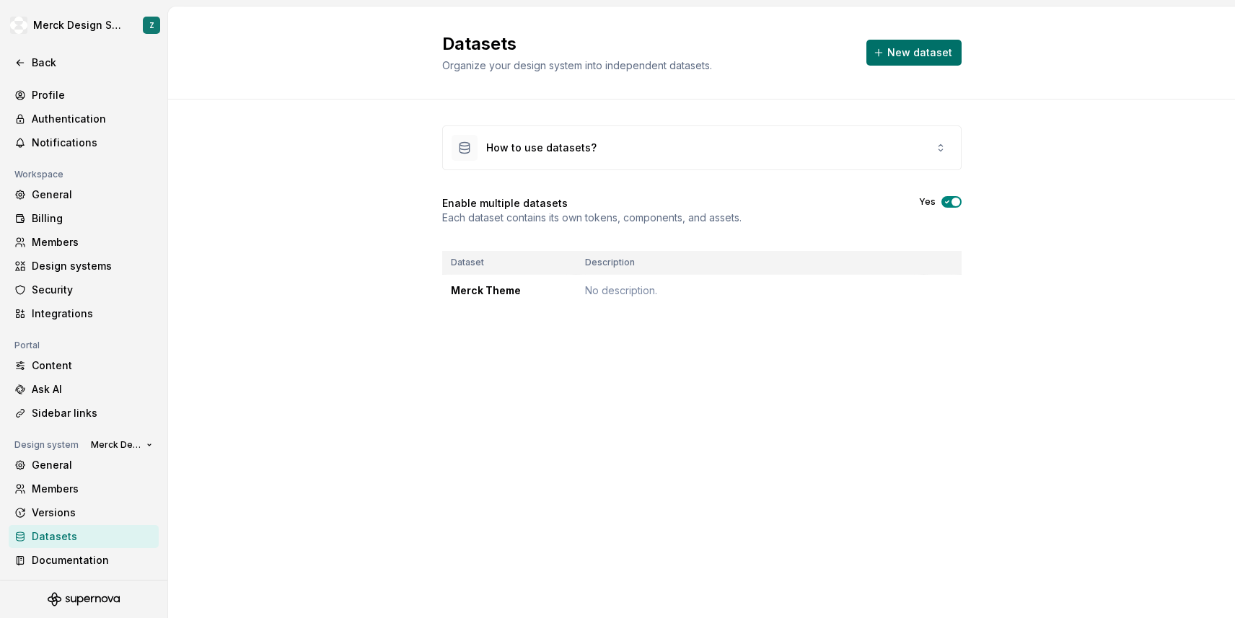
click at [907, 46] on span "New dataset" at bounding box center [919, 52] width 65 height 14
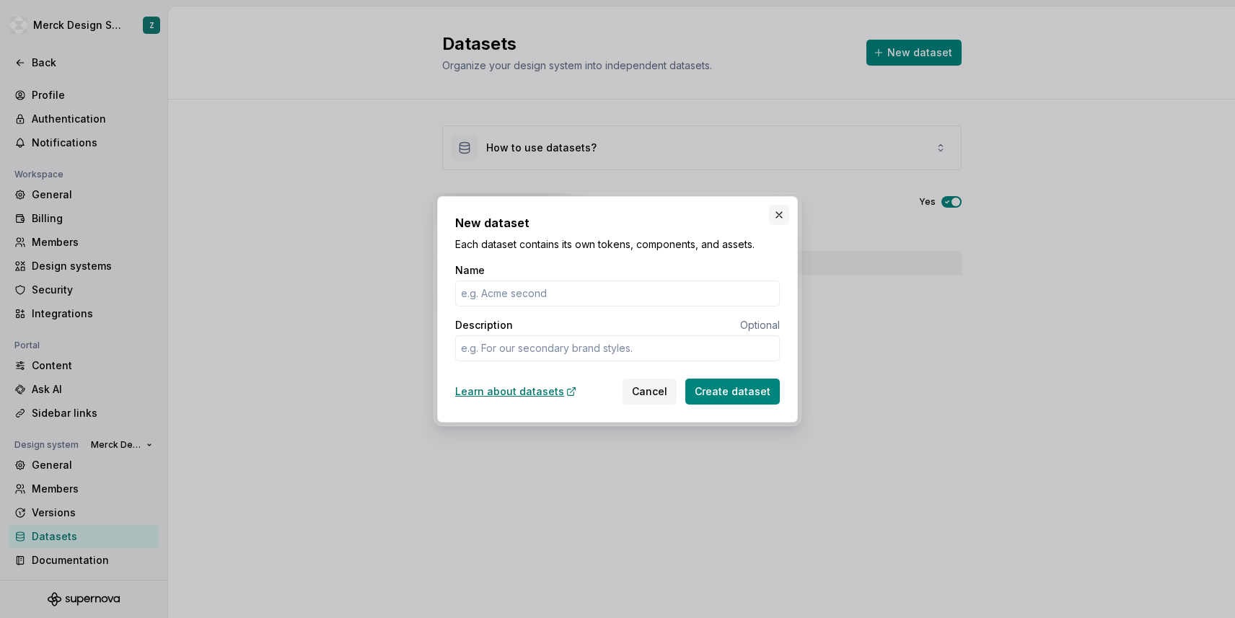
click at [778, 218] on button "button" at bounding box center [779, 215] width 20 height 20
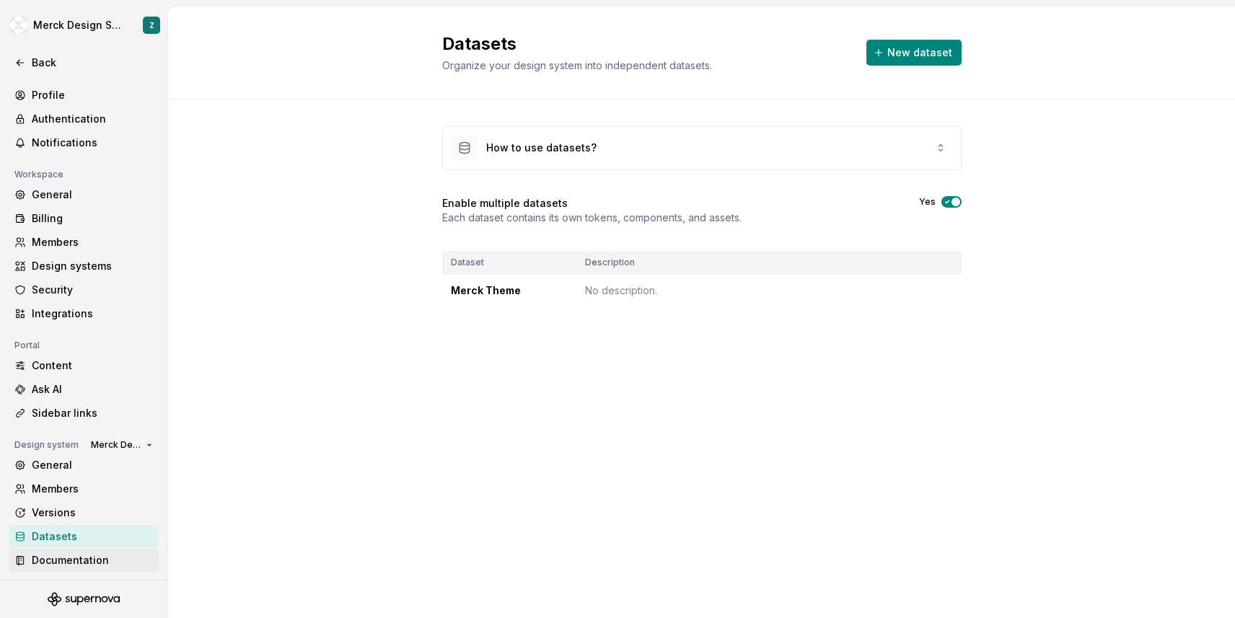
click at [72, 557] on div "Documentation" at bounding box center [92, 560] width 121 height 14
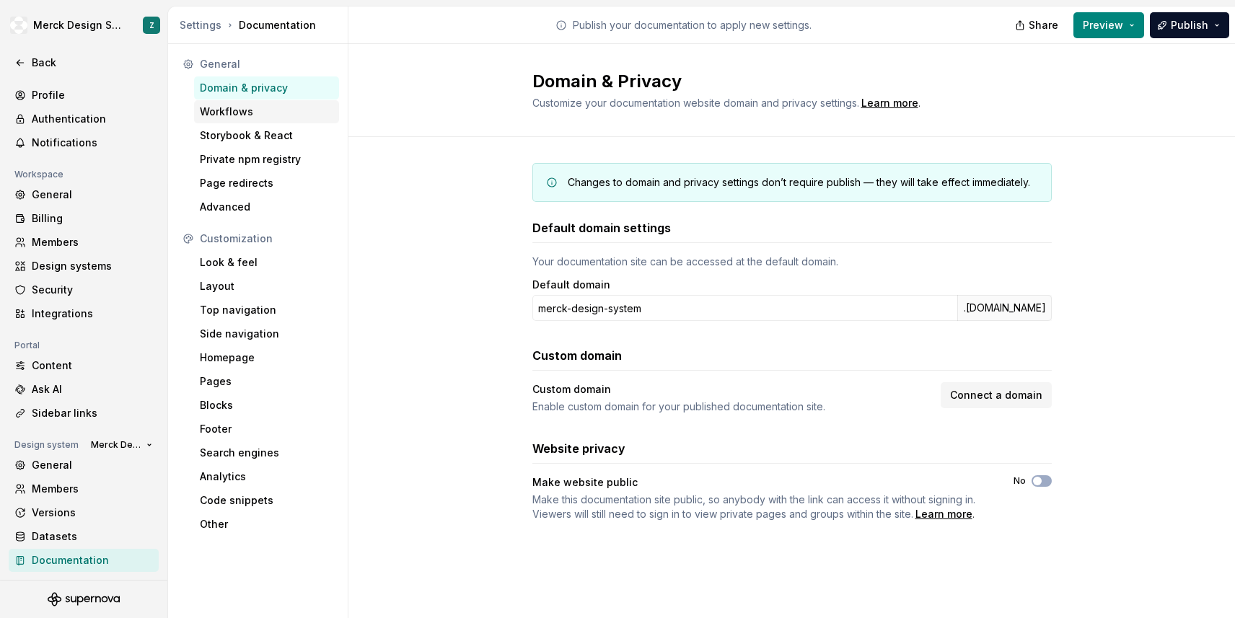
click at [250, 108] on div "Workflows" at bounding box center [266, 112] width 133 height 14
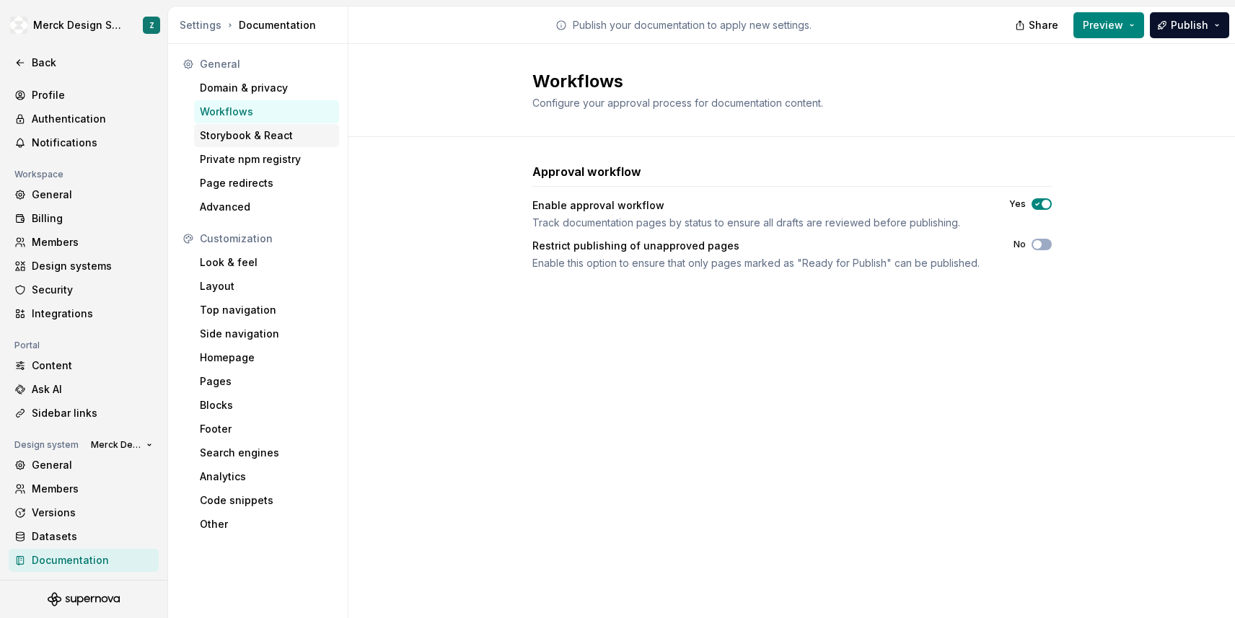
click at [238, 129] on div "Storybook & React" at bounding box center [266, 135] width 133 height 14
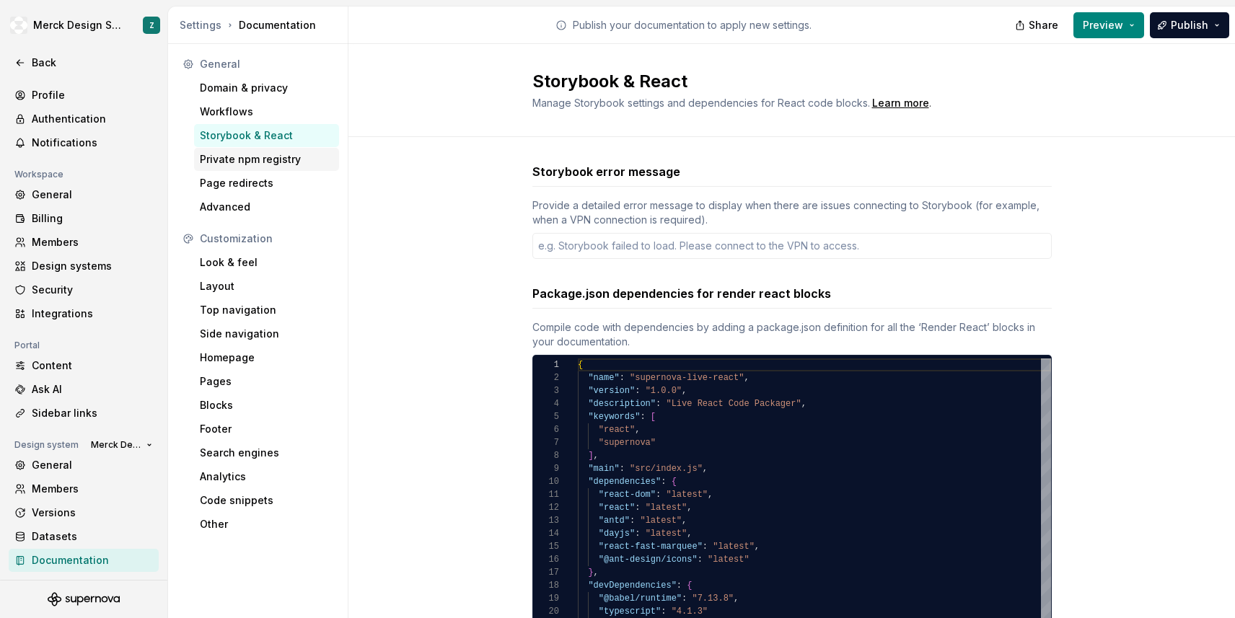
type textarea "*"
click at [234, 160] on div "Private npm registry" at bounding box center [266, 159] width 133 height 14
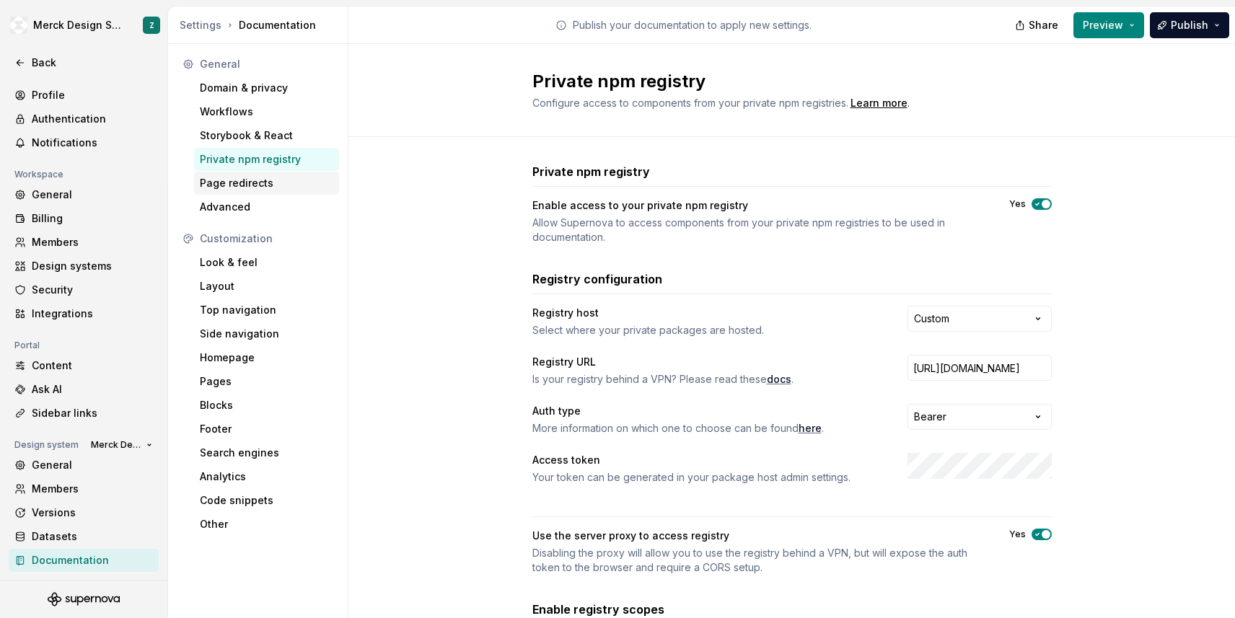
click at [230, 185] on div "Page redirects" at bounding box center [266, 183] width 133 height 14
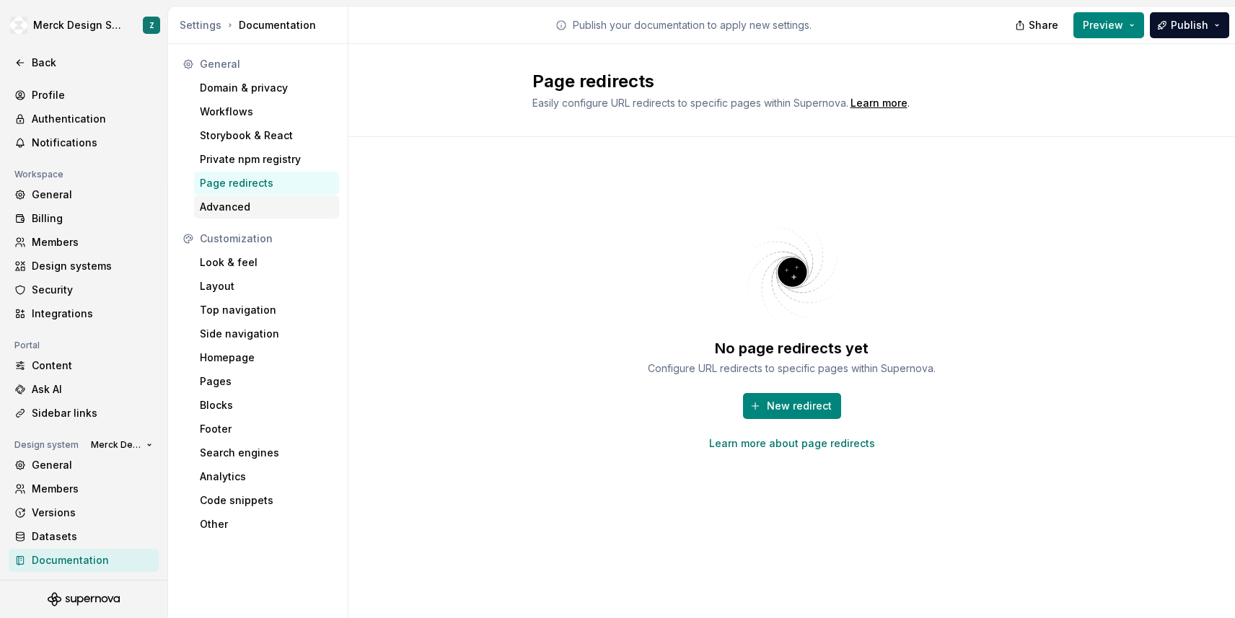
click at [229, 203] on div "Advanced" at bounding box center [266, 207] width 133 height 14
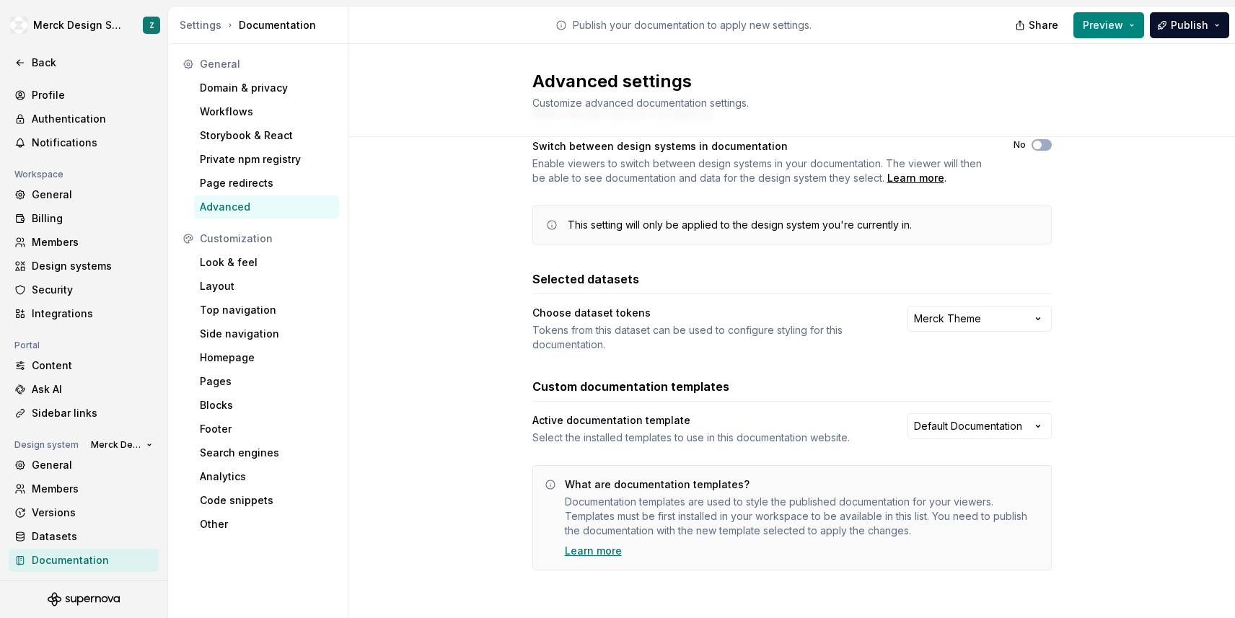
scroll to position [60, 0]
click at [237, 456] on div "Search engines" at bounding box center [266, 453] width 133 height 14
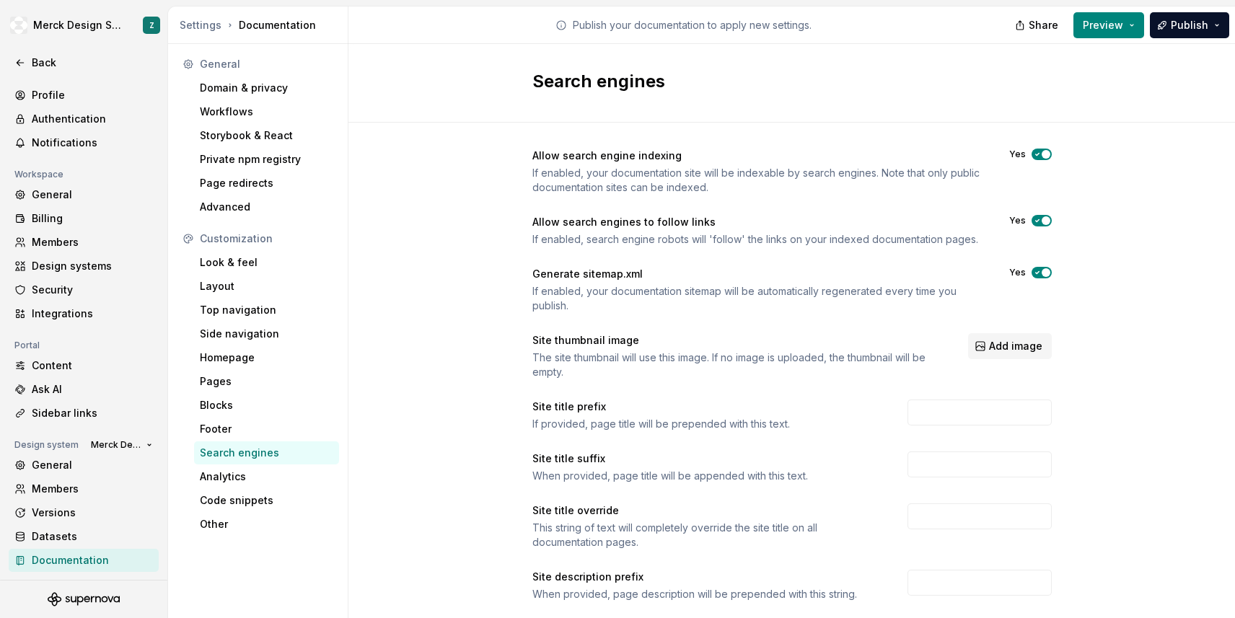
click at [1043, 149] on button "Yes" at bounding box center [1042, 155] width 20 height 12
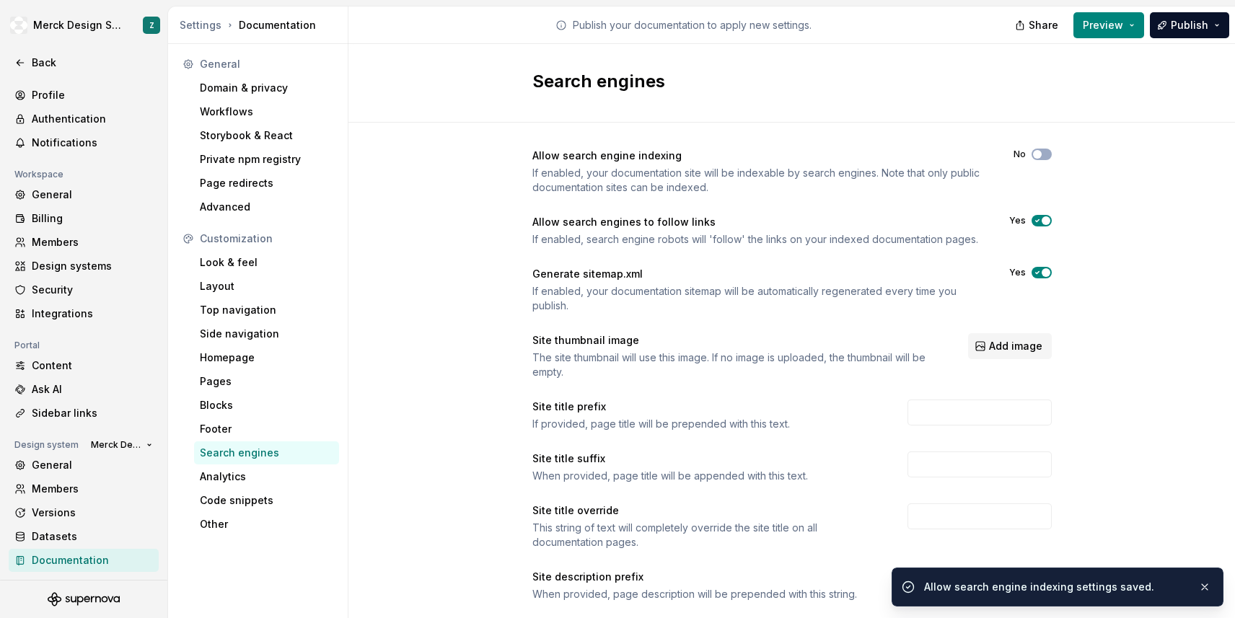
click at [1043, 215] on button "Yes" at bounding box center [1042, 221] width 20 height 12
click at [1044, 275] on span "button" at bounding box center [1046, 272] width 9 height 9
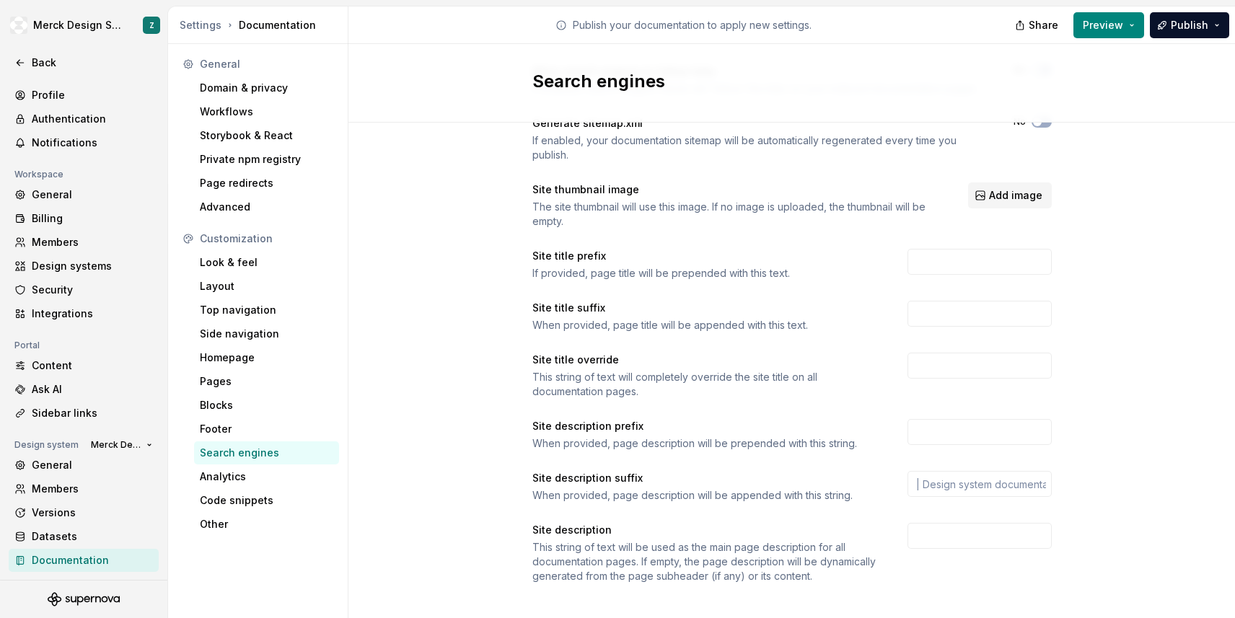
scroll to position [164, 0]
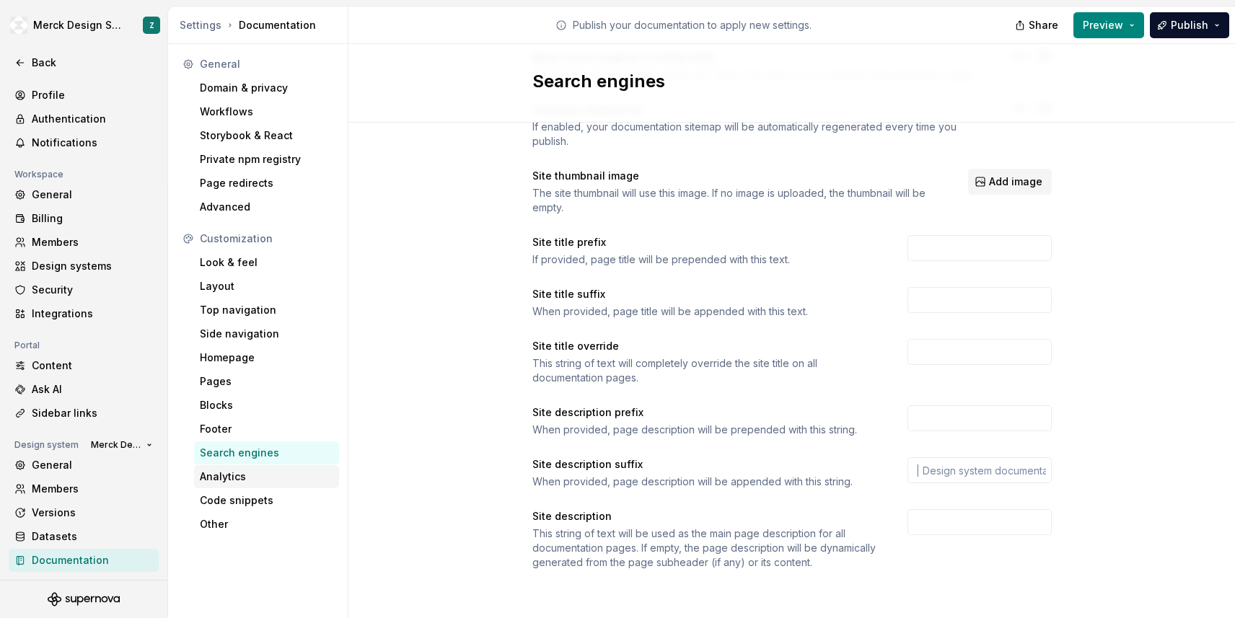
click at [233, 475] on div "Analytics" at bounding box center [266, 477] width 133 height 14
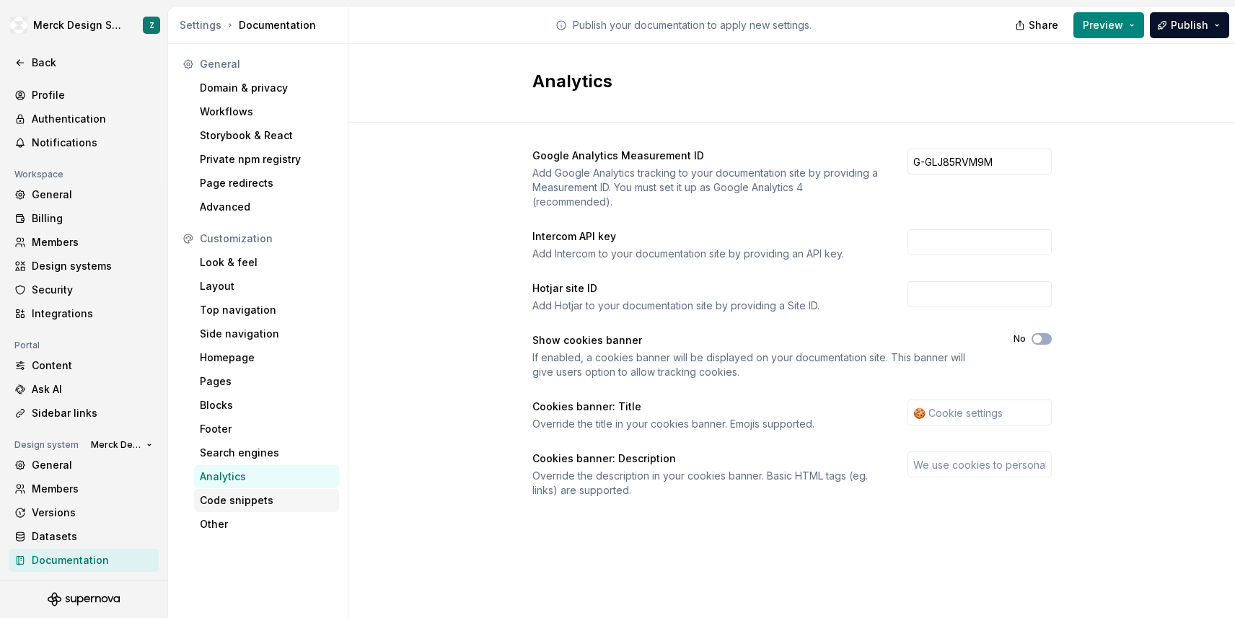
click at [227, 496] on div "Code snippets" at bounding box center [266, 500] width 133 height 14
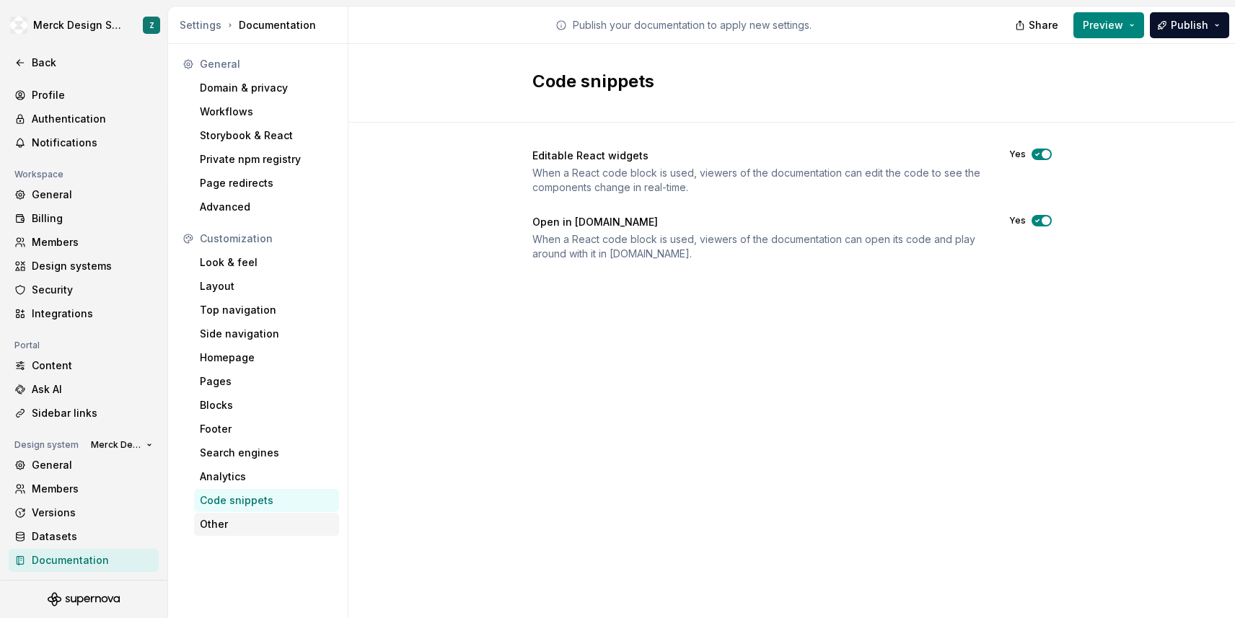
click at [224, 522] on div "Other" at bounding box center [266, 524] width 133 height 14
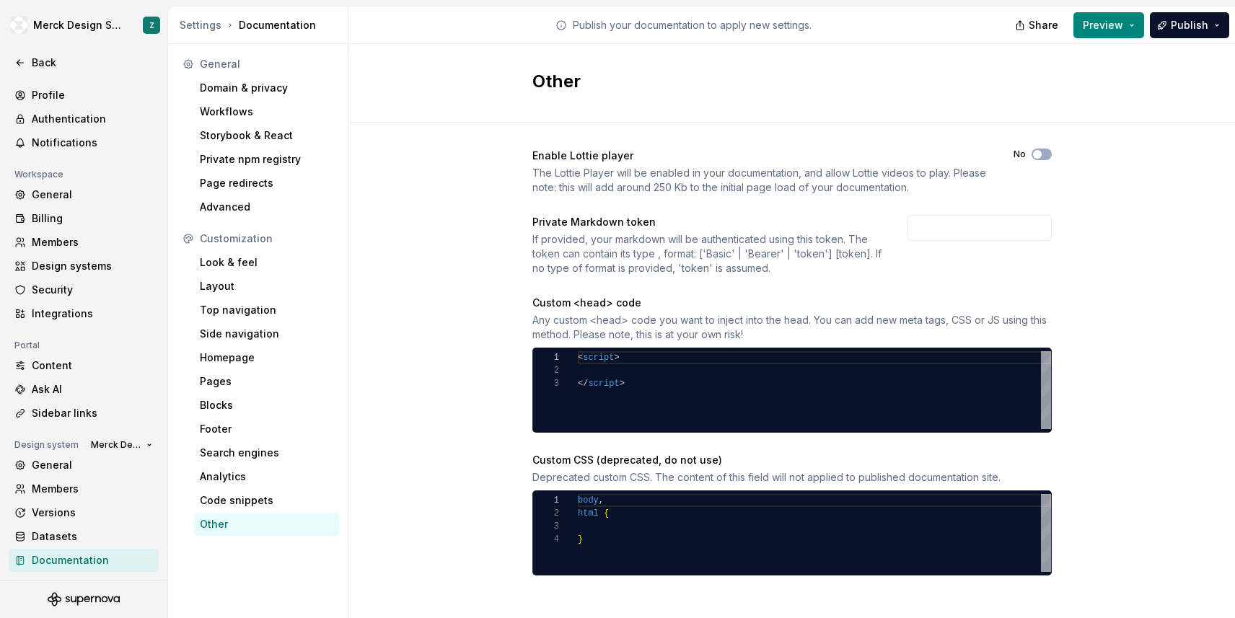
scroll to position [6, 0]
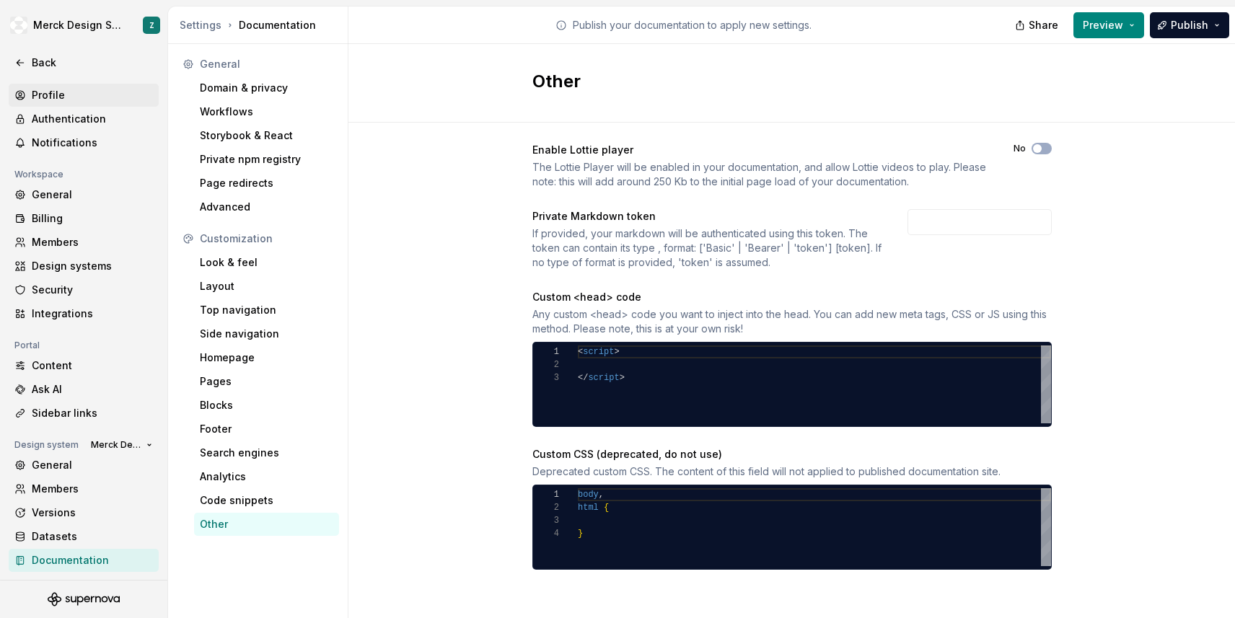
click at [49, 85] on div "Profile" at bounding box center [84, 95] width 150 height 23
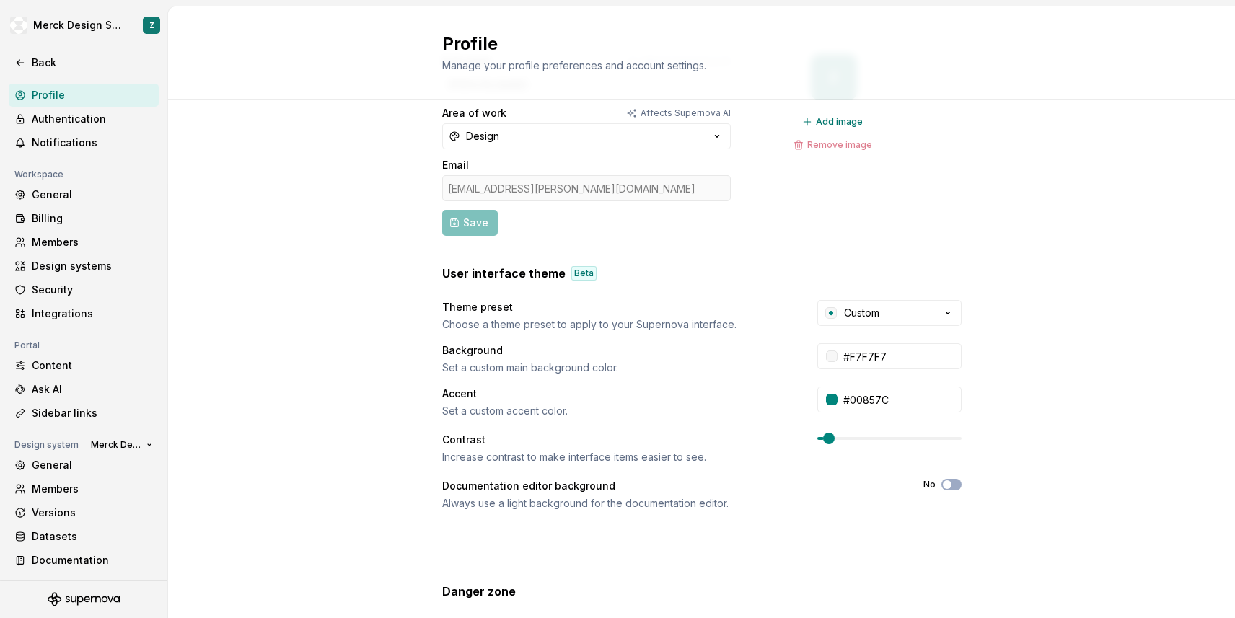
scroll to position [73, 0]
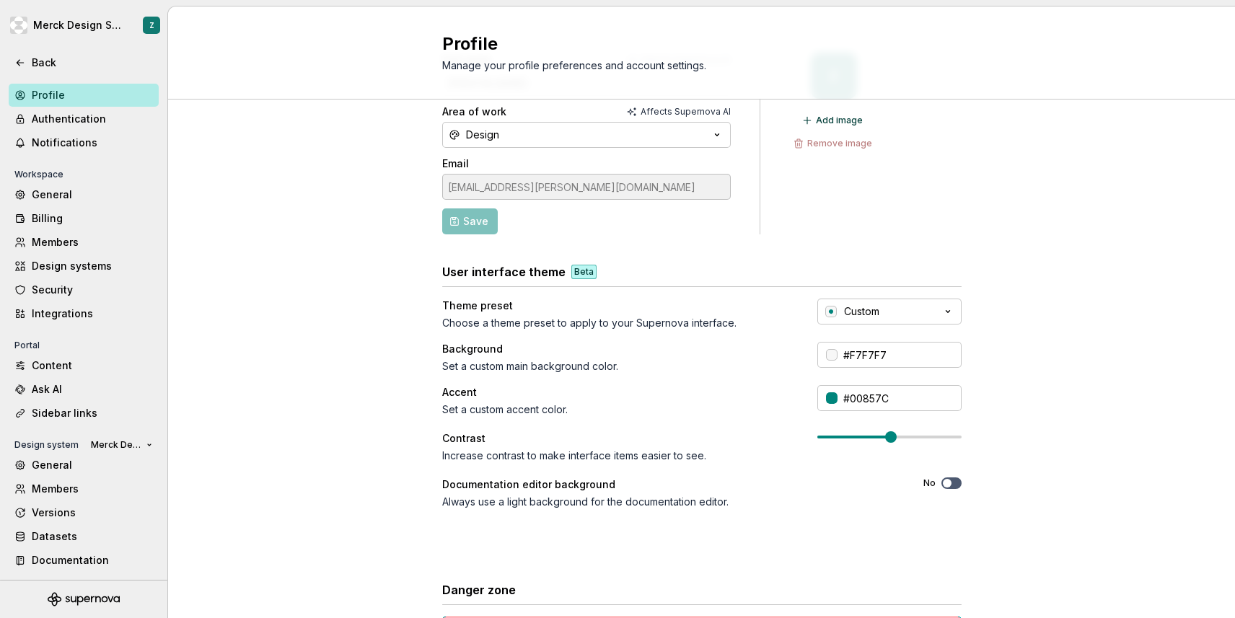
click at [890, 431] on span at bounding box center [891, 437] width 12 height 12
click at [387, 408] on div "Full name Affects Supernova [PERSON_NAME] Area of work Affects Supernova AI Des…" at bounding box center [701, 390] width 1067 height 727
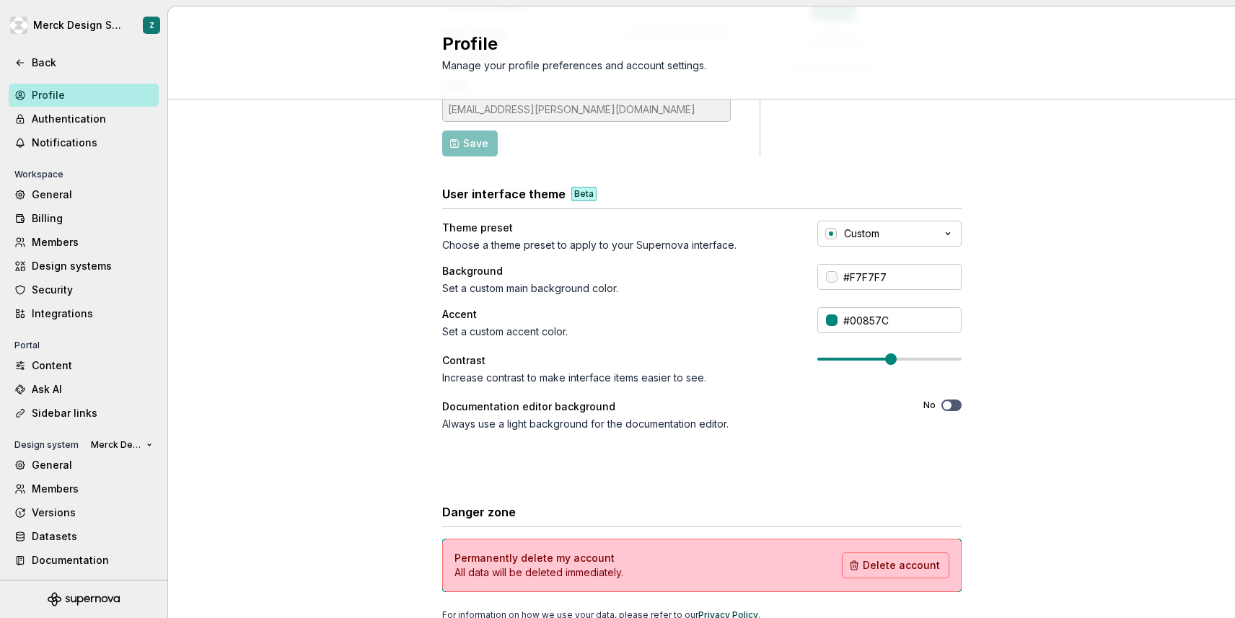
scroll to position [0, 0]
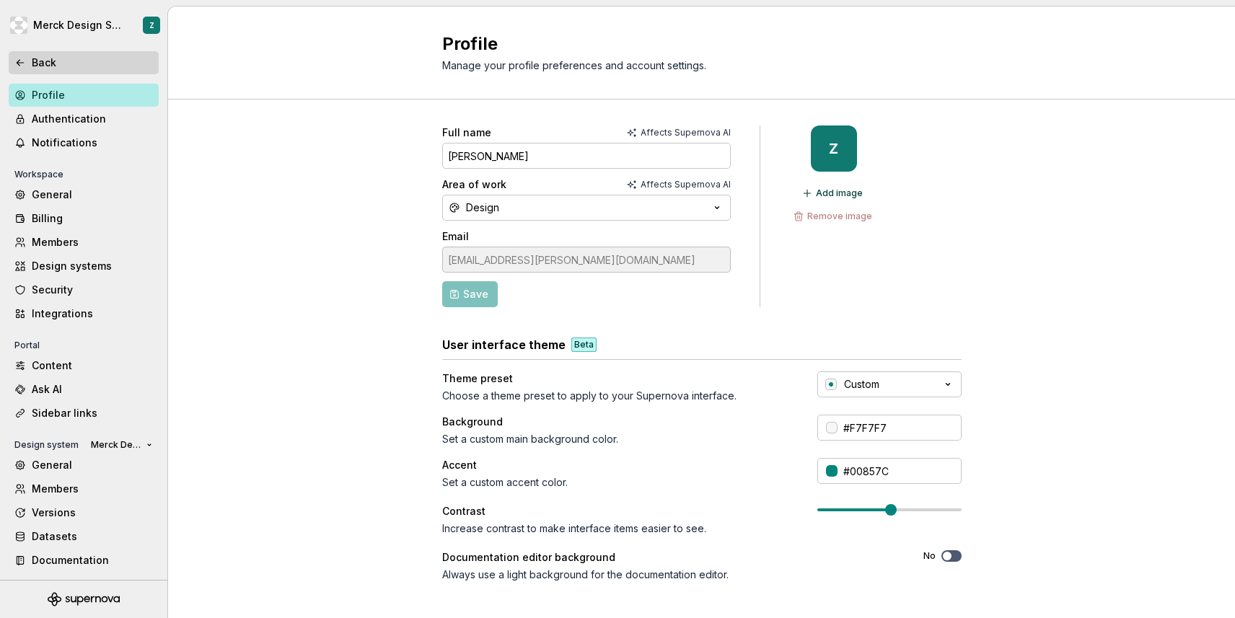
click at [45, 54] on div "Back" at bounding box center [84, 62] width 150 height 23
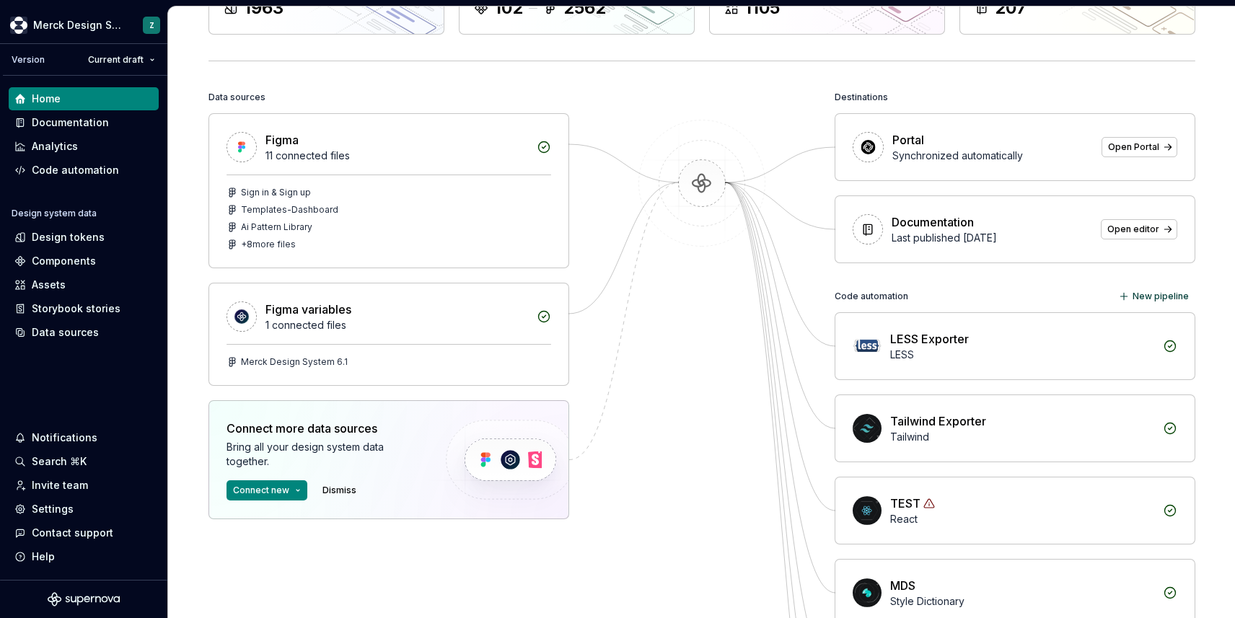
scroll to position [120, 0]
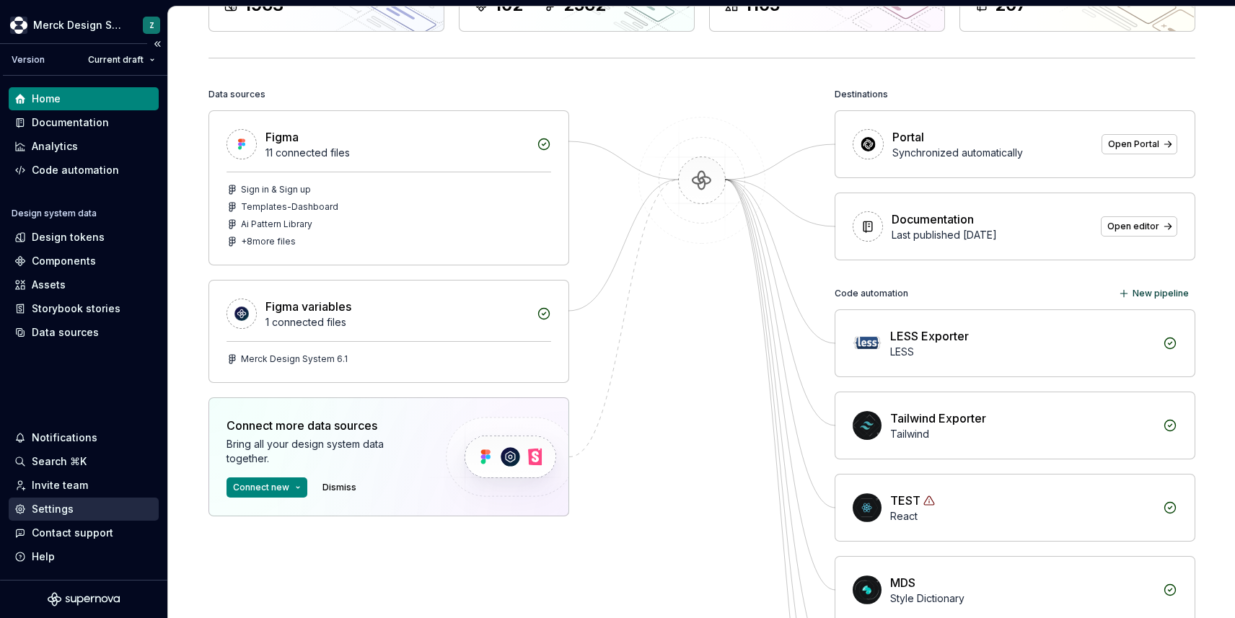
click at [45, 509] on div "Settings" at bounding box center [53, 509] width 42 height 14
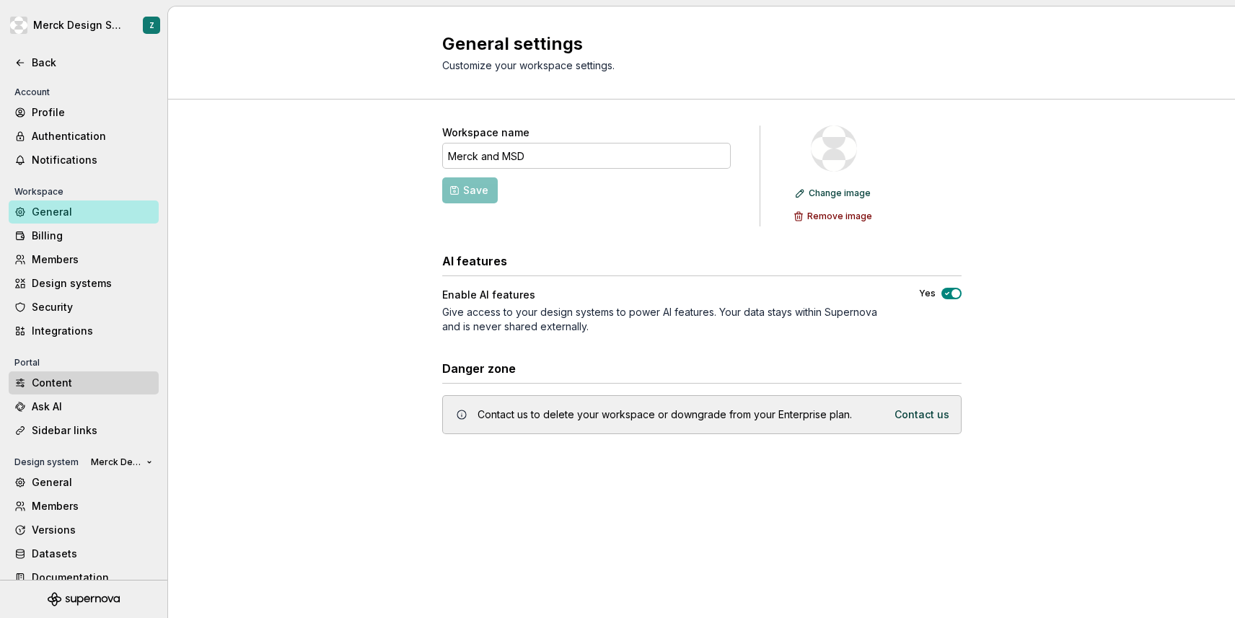
click at [60, 377] on div "Content" at bounding box center [92, 383] width 121 height 14
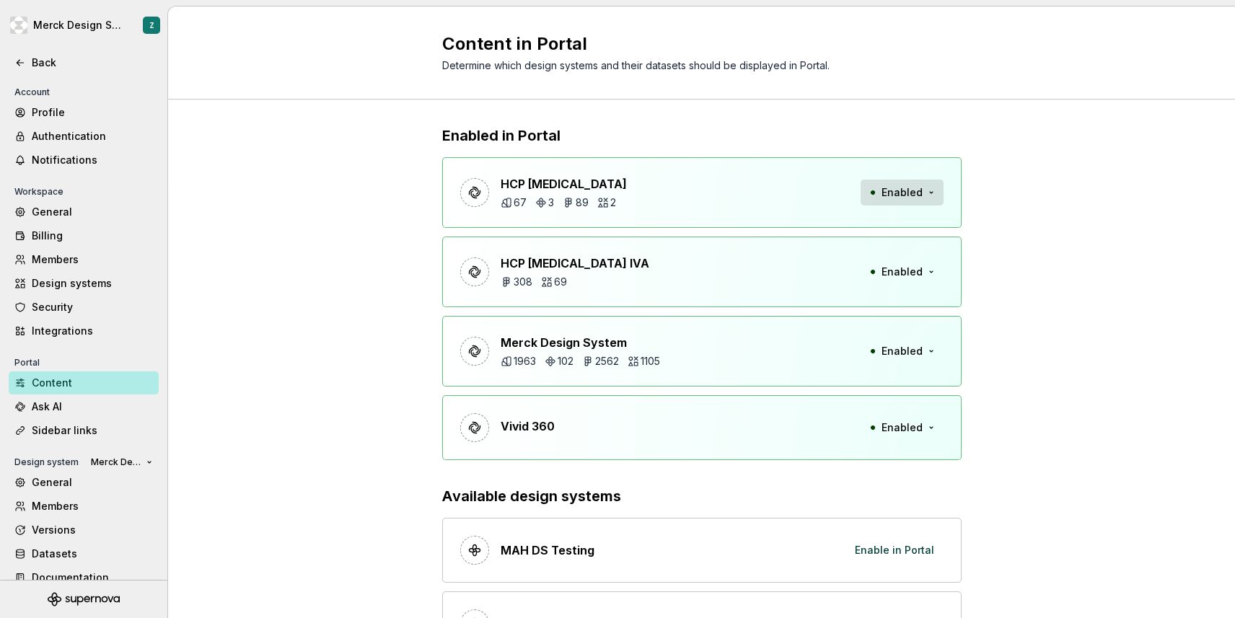
click at [927, 194] on button "Enabled" at bounding box center [902, 193] width 83 height 26
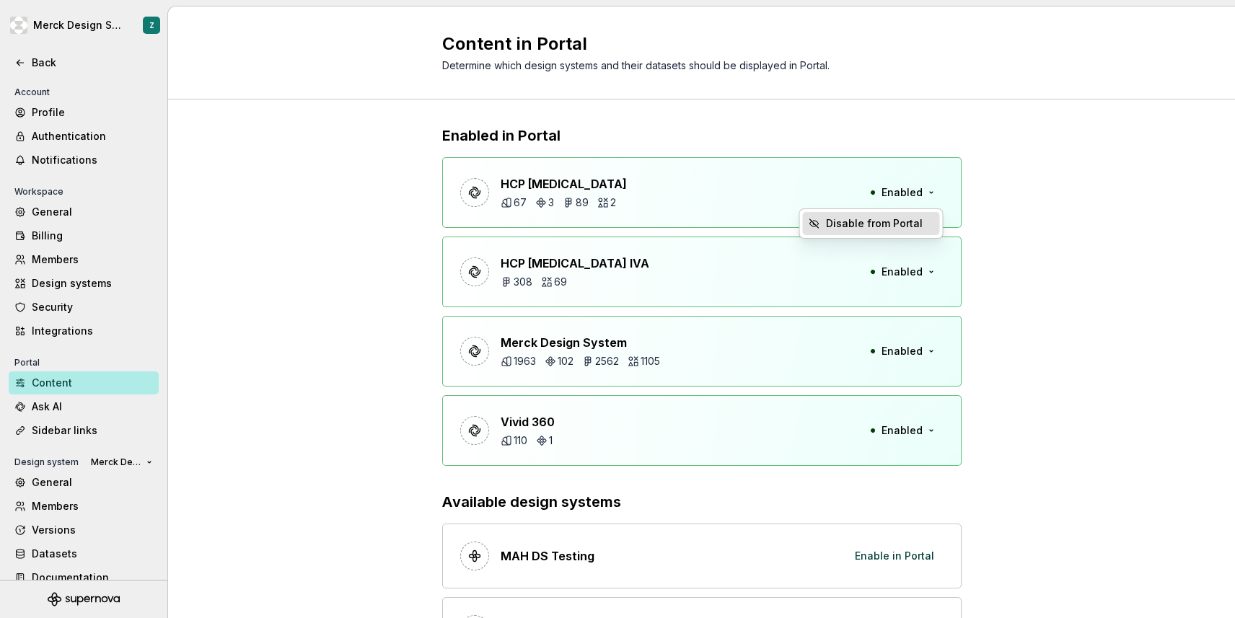
click at [897, 220] on div "Disable from Portal" at bounding box center [874, 223] width 97 height 14
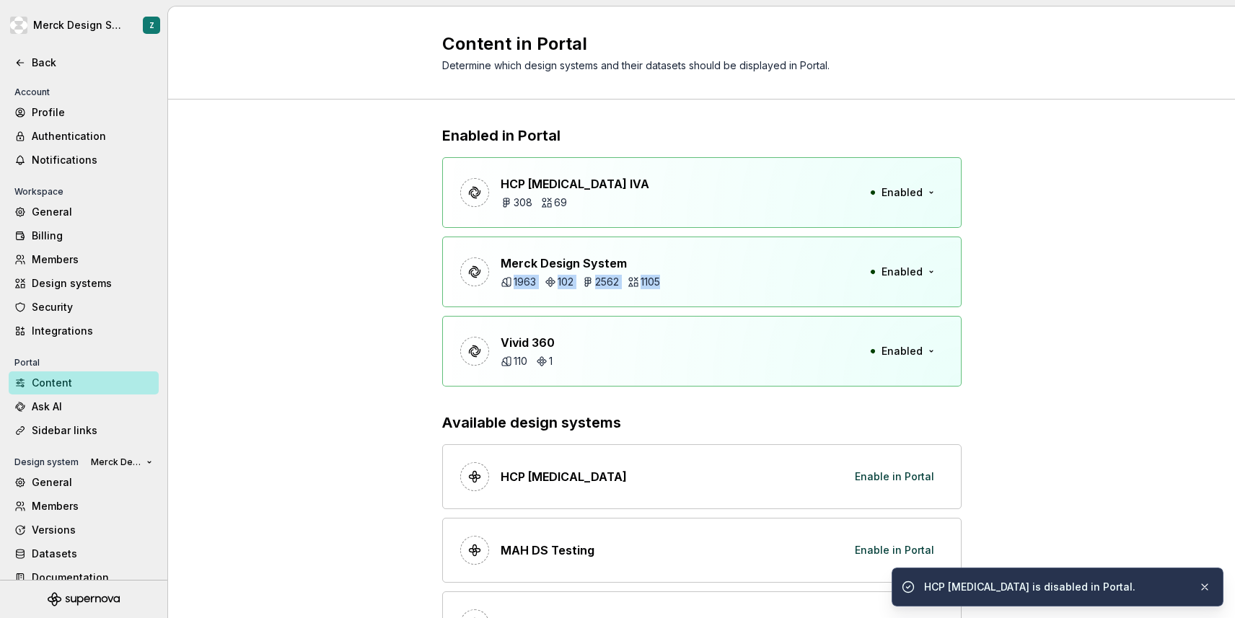
click at [750, 273] on div "Merck Design System 1963 102 2562 1105 Enabled" at bounding box center [701, 272] width 519 height 71
drag, startPoint x: 754, startPoint y: 252, endPoint x: 765, endPoint y: 143, distance: 109.5
click at [765, 143] on div "Enabled in Portal HCP [MEDICAL_DATA] IVA 308 69 Enabled Merck Design System 196…" at bounding box center [701, 256] width 519 height 261
click at [927, 193] on button "Enabled" at bounding box center [902, 193] width 83 height 26
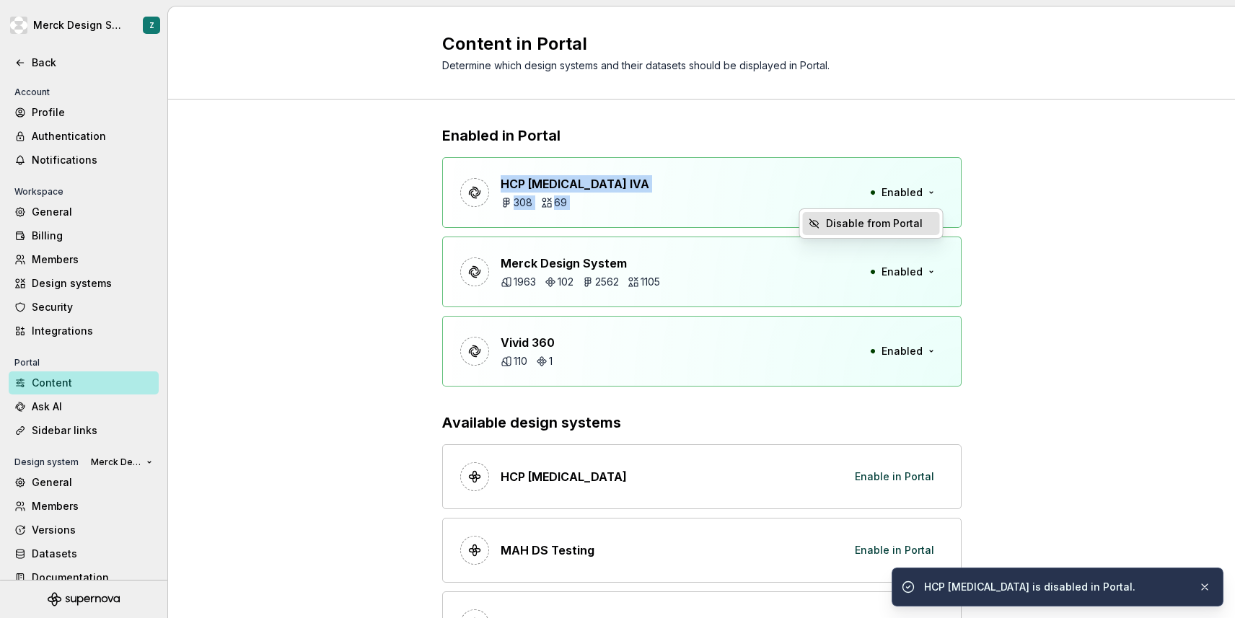
click at [905, 220] on div "Disable from Portal" at bounding box center [874, 223] width 97 height 14
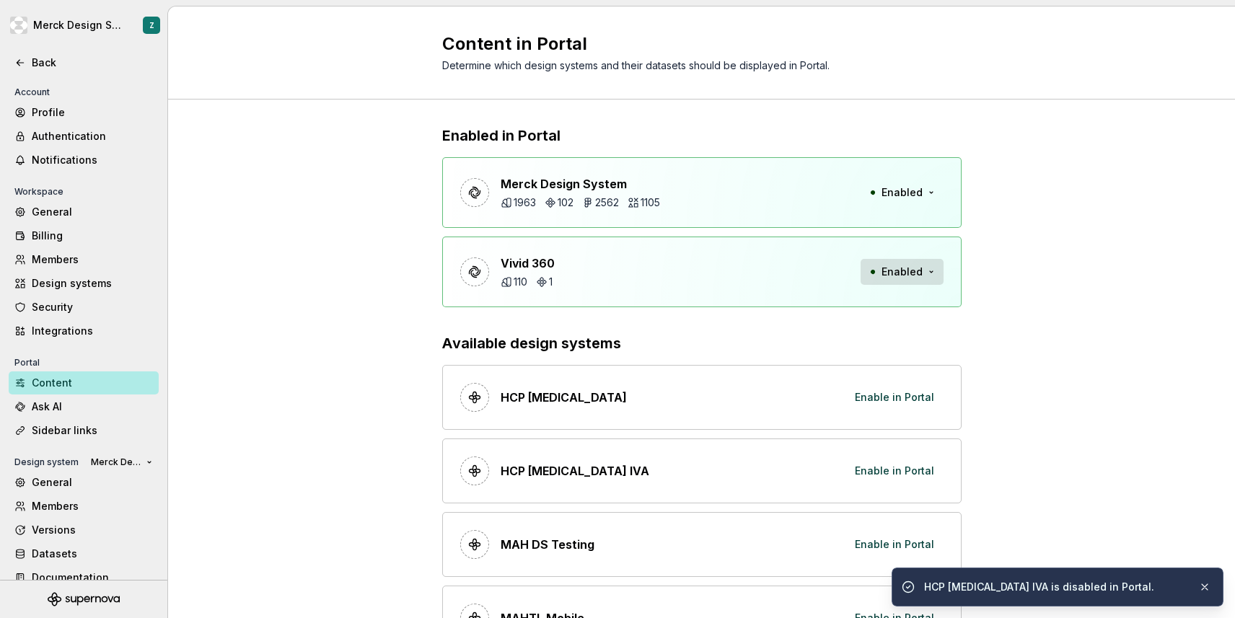
click at [902, 266] on span "Enabled" at bounding box center [902, 272] width 41 height 14
click at [877, 297] on div "Disable from Portal" at bounding box center [874, 303] width 97 height 14
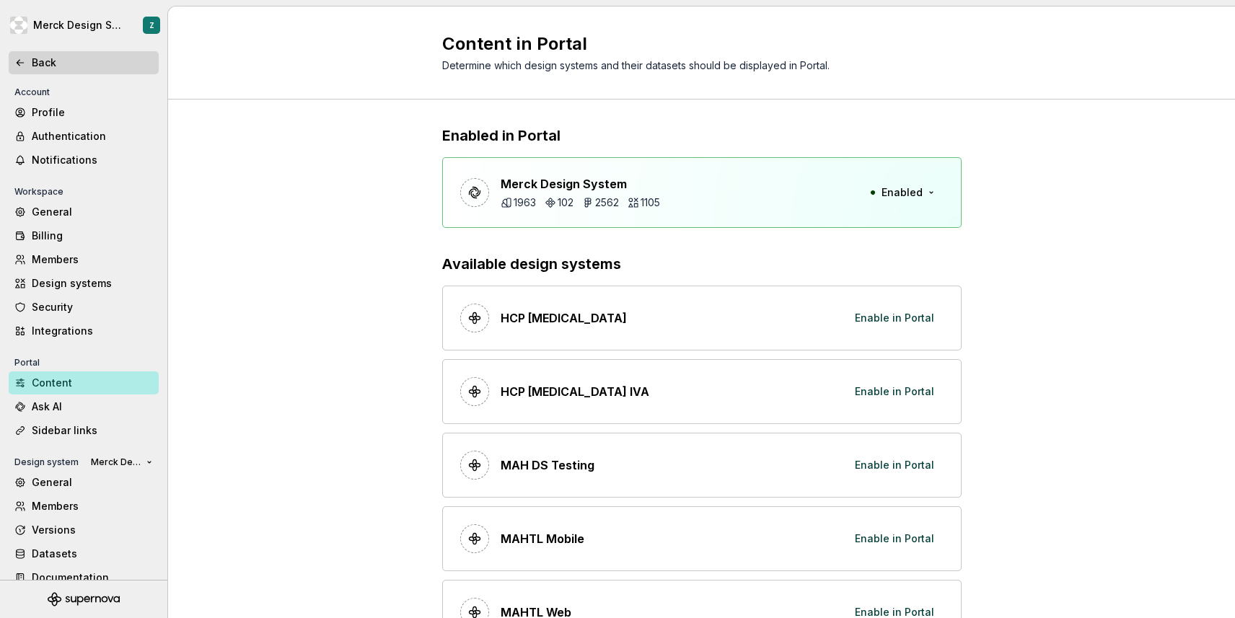
click at [38, 70] on div "Back" at bounding box center [84, 62] width 150 height 23
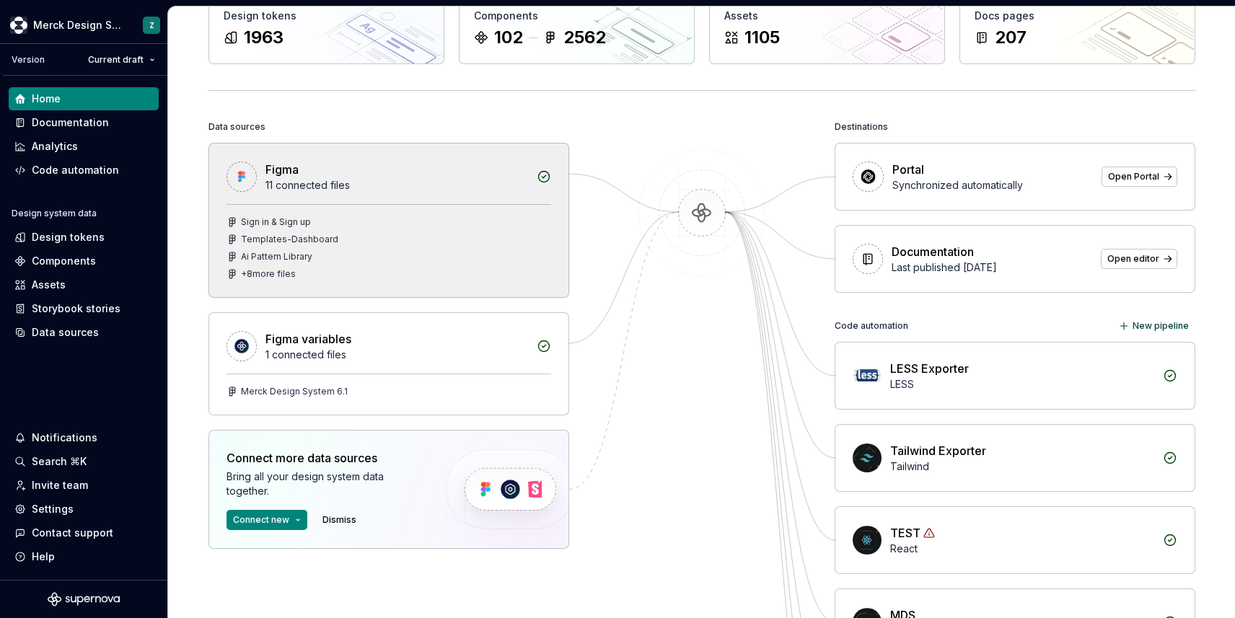
scroll to position [94, 0]
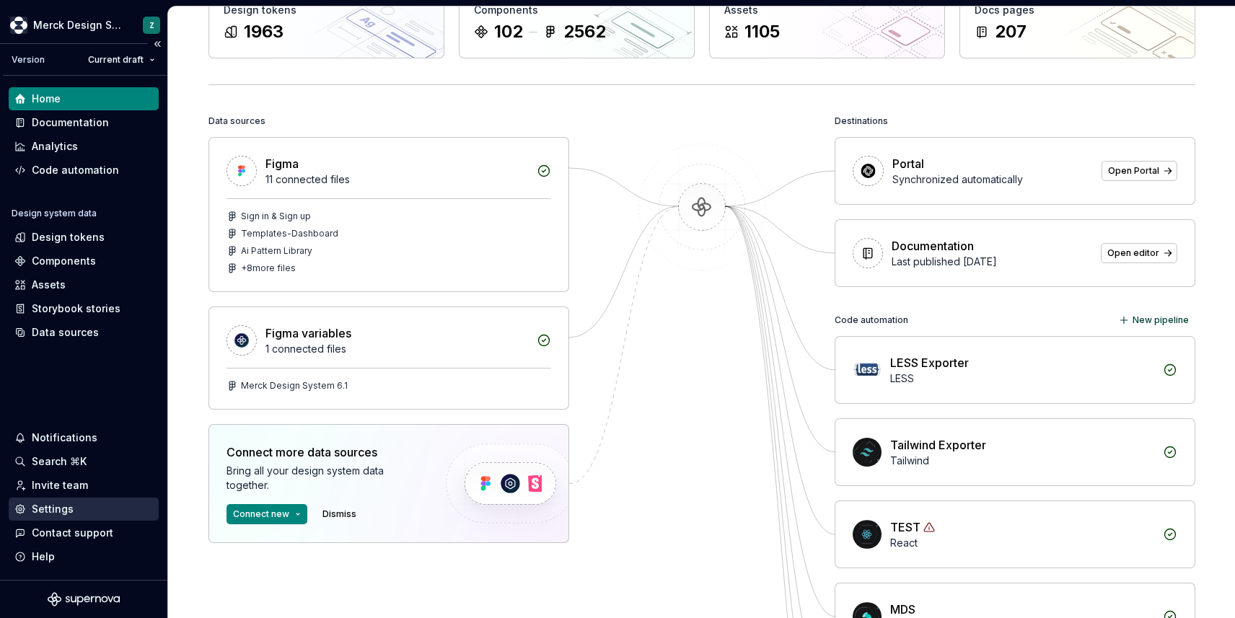
click at [69, 504] on div "Settings" at bounding box center [53, 509] width 42 height 14
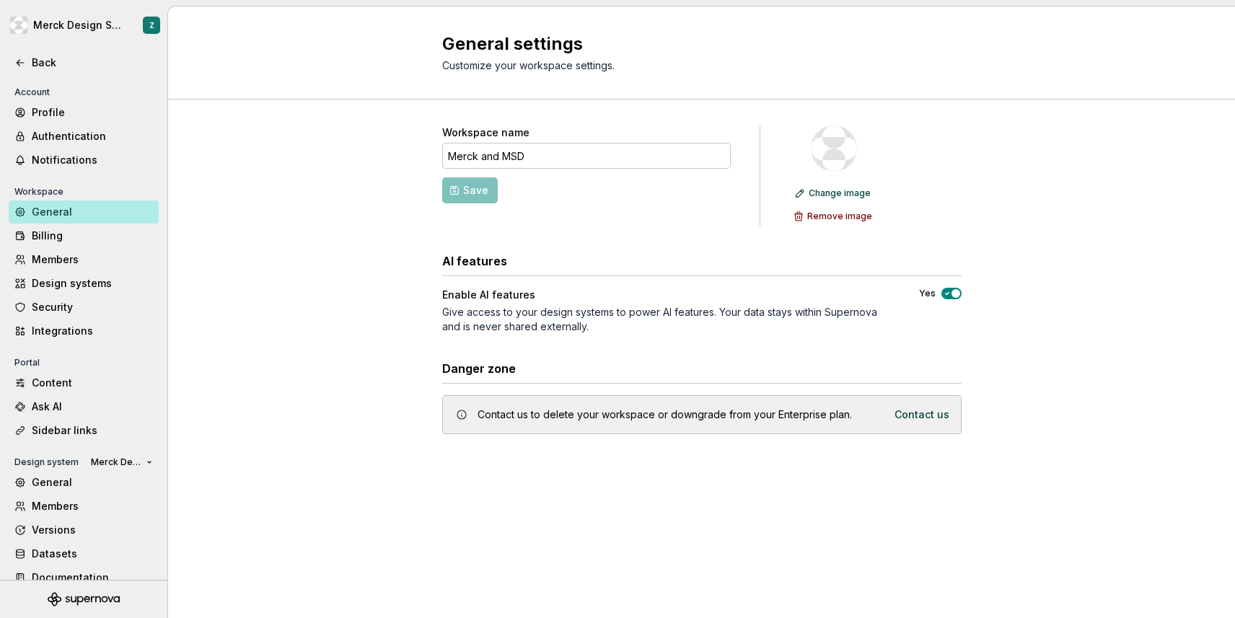
scroll to position [17, 0]
